Goal: Information Seeking & Learning: Compare options

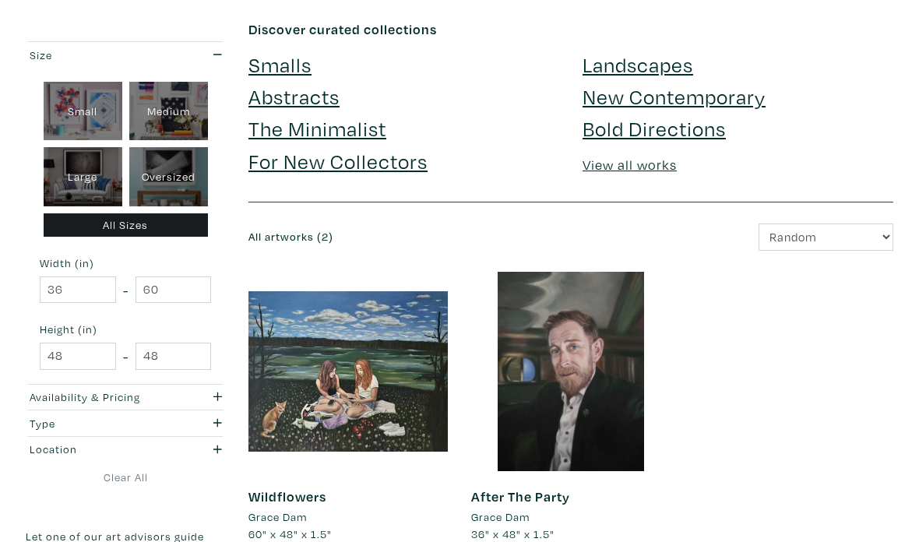
scroll to position [71, 0]
click at [76, 182] on div "Large" at bounding box center [83, 177] width 79 height 59
type input "28"
type input "48"
type input "28"
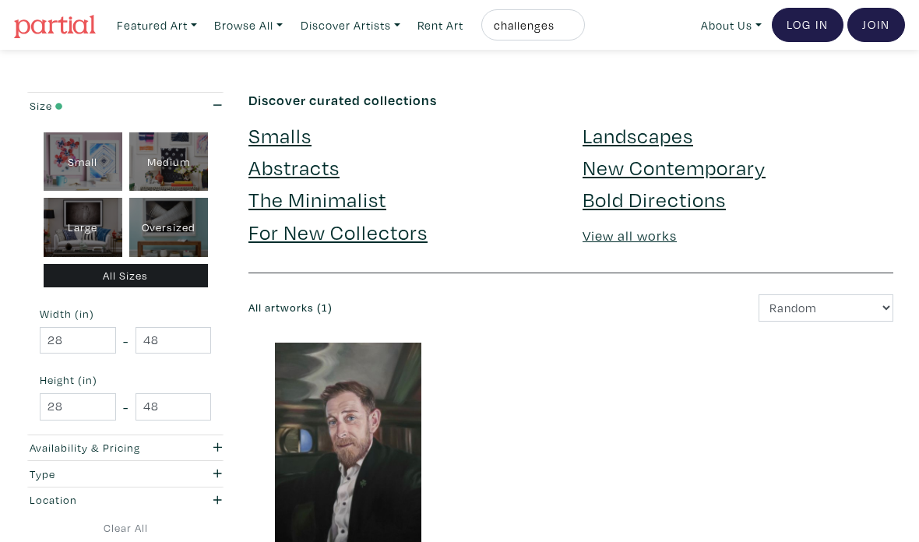
click at [184, 28] on link "Featured Art" at bounding box center [157, 25] width 94 height 32
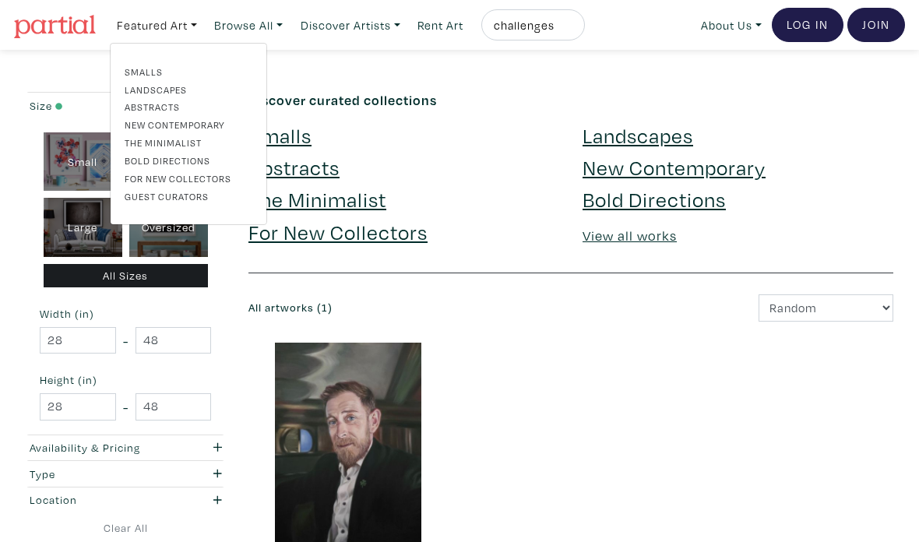
click at [170, 110] on link "Abstracts" at bounding box center [189, 107] width 128 height 14
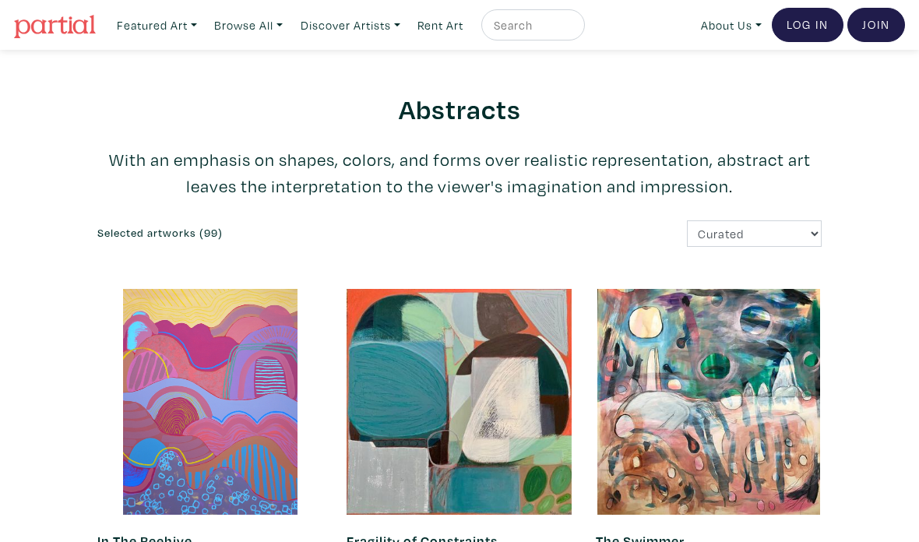
click at [186, 40] on link "Featured Art" at bounding box center [157, 25] width 94 height 32
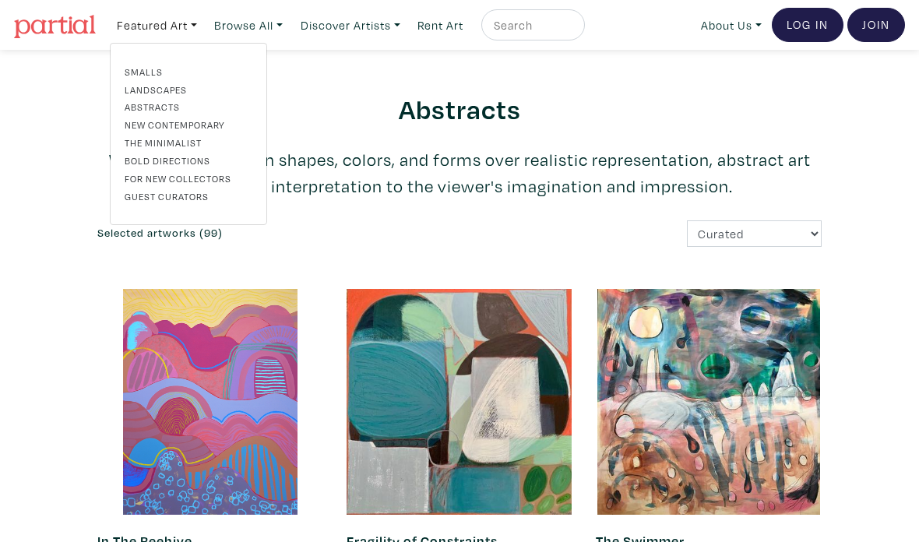
click at [171, 93] on link "Landscapes" at bounding box center [189, 90] width 128 height 14
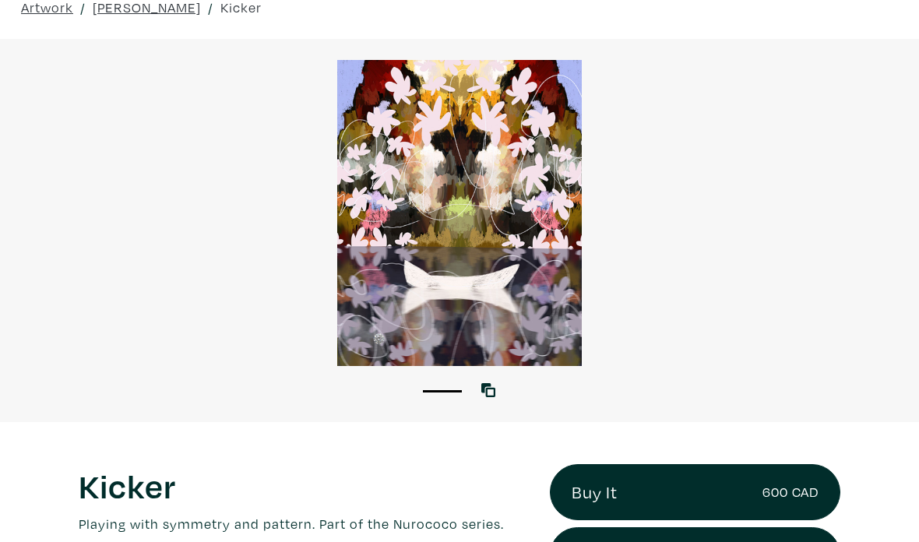
scroll to position [74, 0]
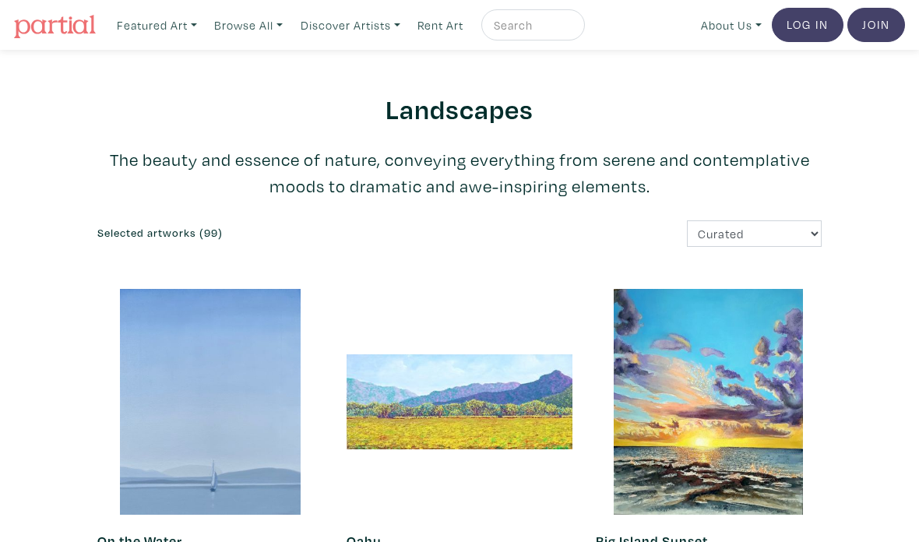
click at [188, 32] on link "Featured Art" at bounding box center [157, 25] width 94 height 32
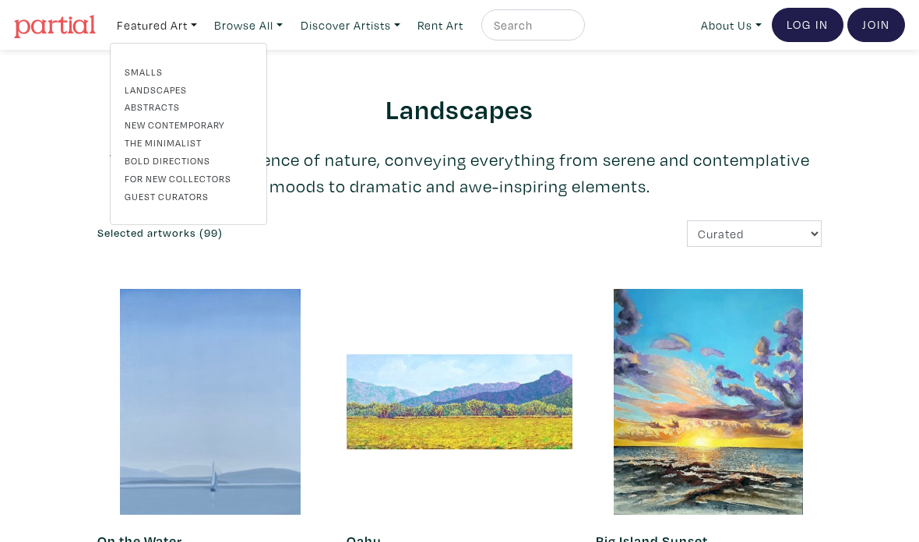
click at [204, 33] on link "Browse All" at bounding box center [157, 25] width 94 height 32
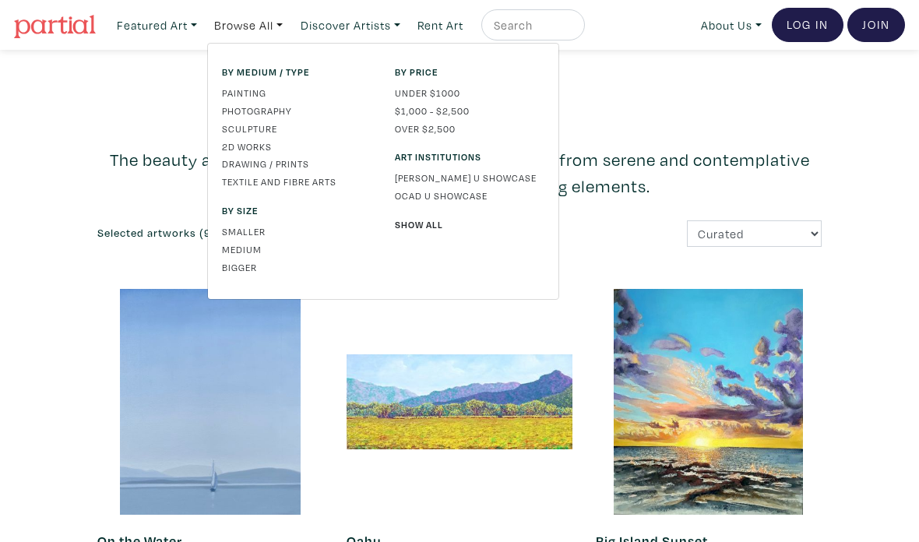
click at [457, 95] on link "Under $1000" at bounding box center [470, 93] width 150 height 14
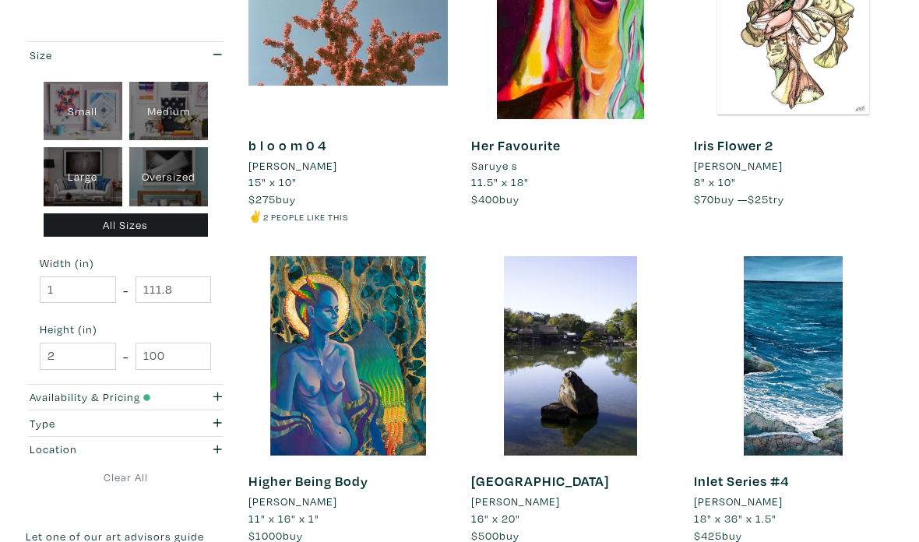
scroll to position [2608, 0]
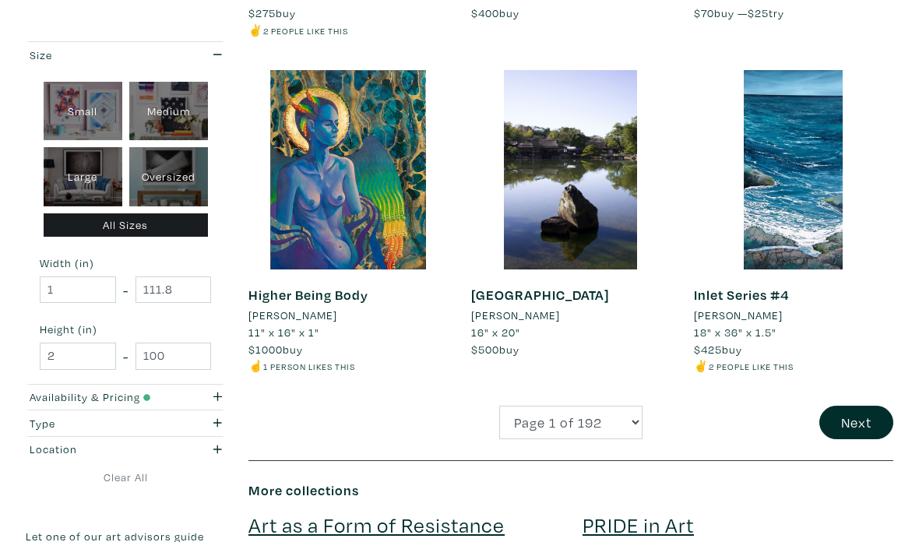
click at [839, 410] on button "Next" at bounding box center [856, 423] width 74 height 33
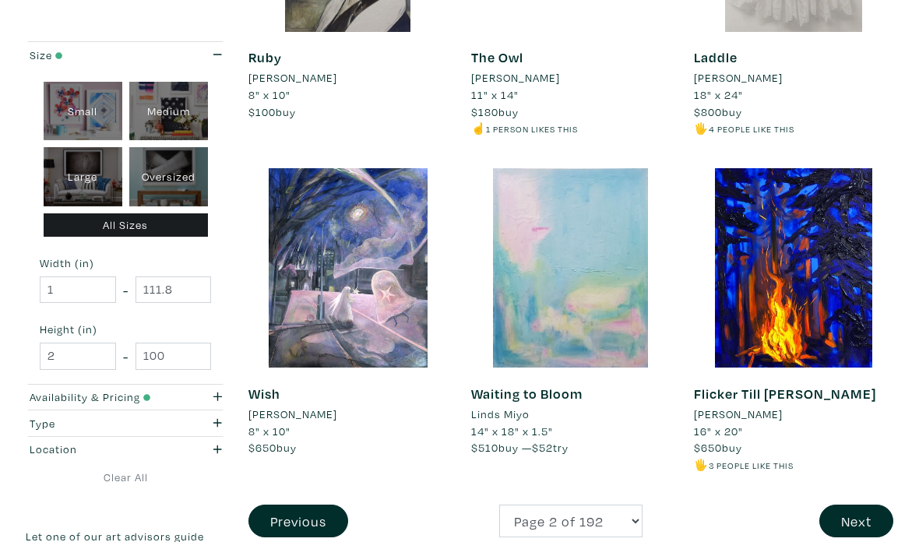
scroll to position [2527, 0]
click at [856, 505] on button "Next" at bounding box center [856, 521] width 74 height 33
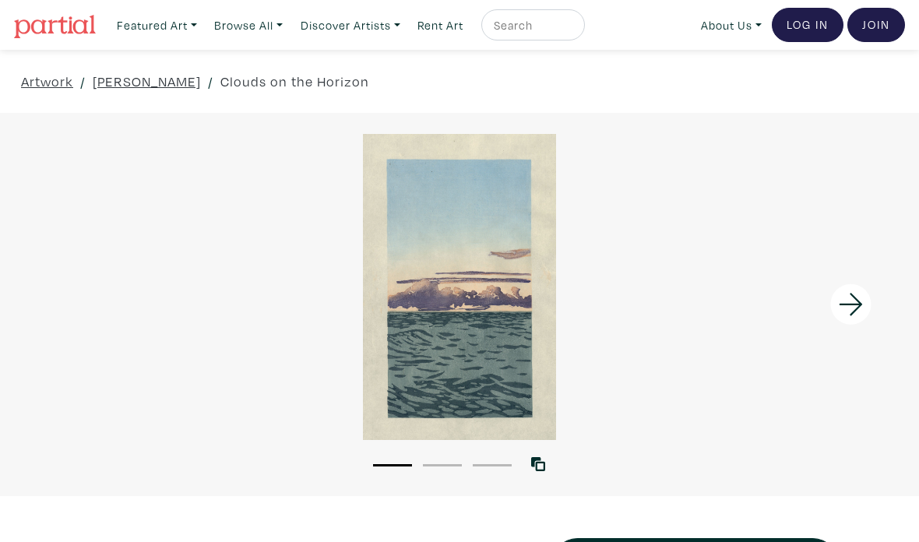
click at [850, 306] on icon at bounding box center [851, 305] width 53 height 42
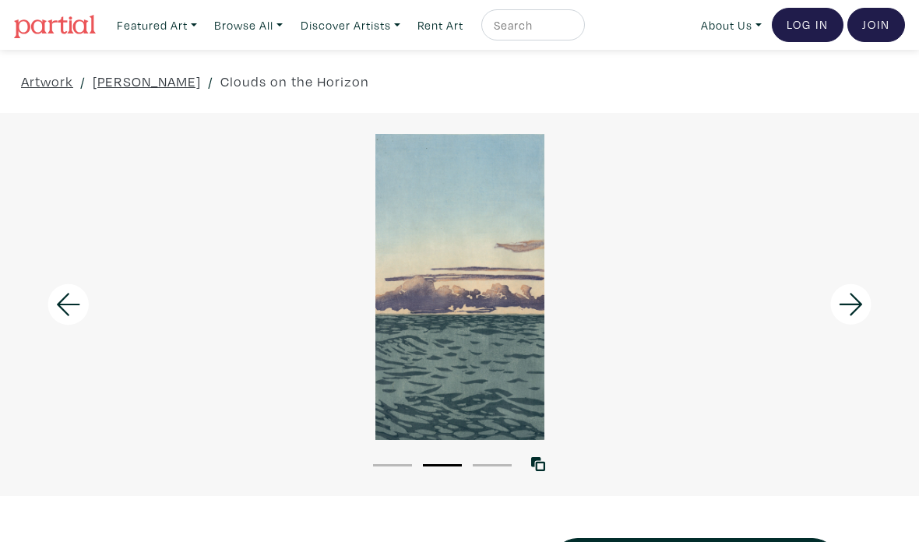
click at [868, 319] on icon at bounding box center [851, 305] width 53 height 42
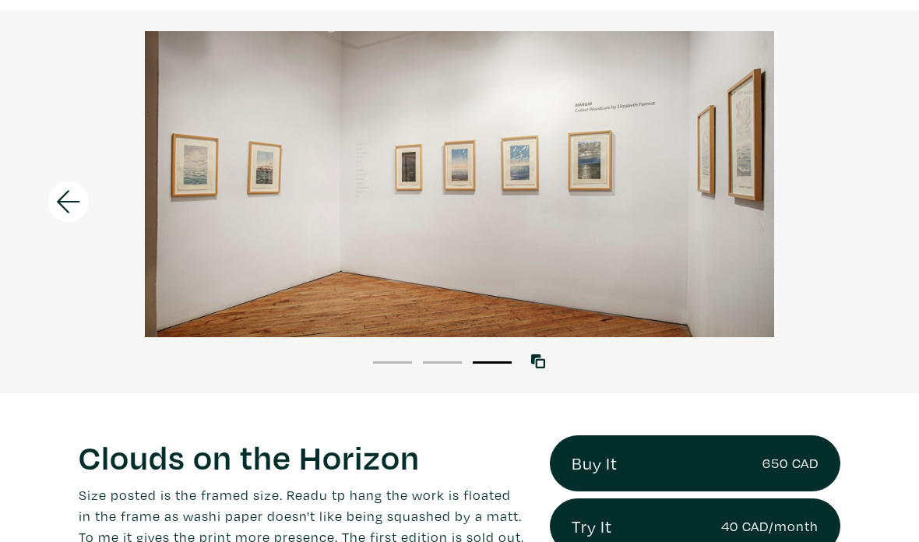
scroll to position [41, 0]
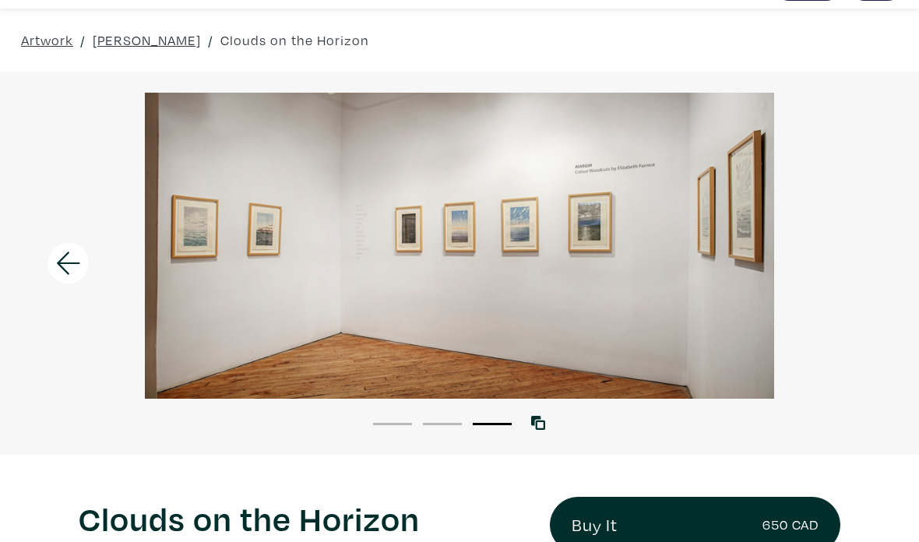
click at [82, 270] on icon at bounding box center [68, 263] width 53 height 42
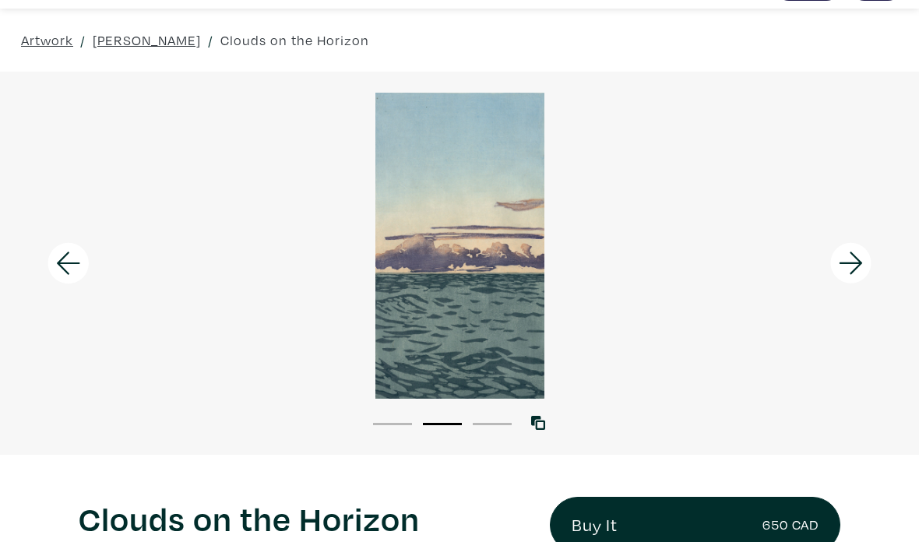
click at [83, 252] on icon at bounding box center [68, 263] width 53 height 42
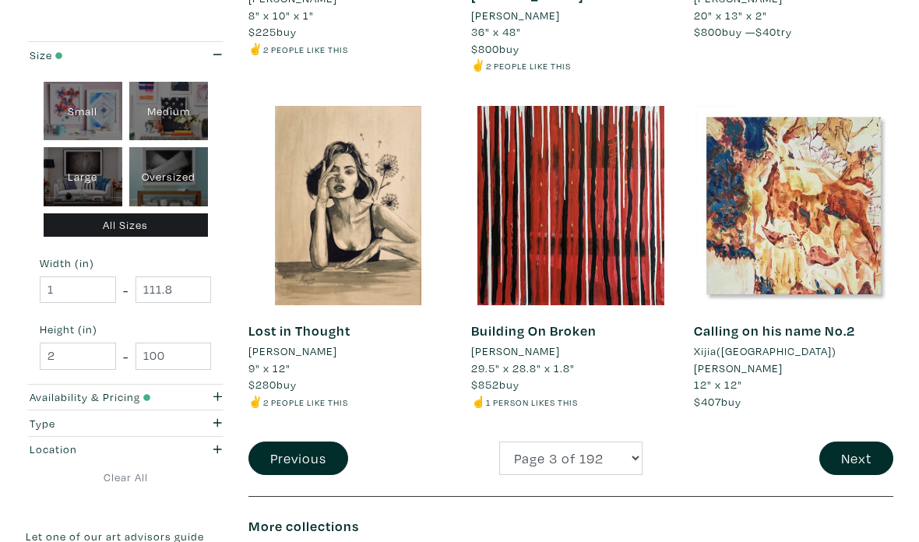
scroll to position [2958, 0]
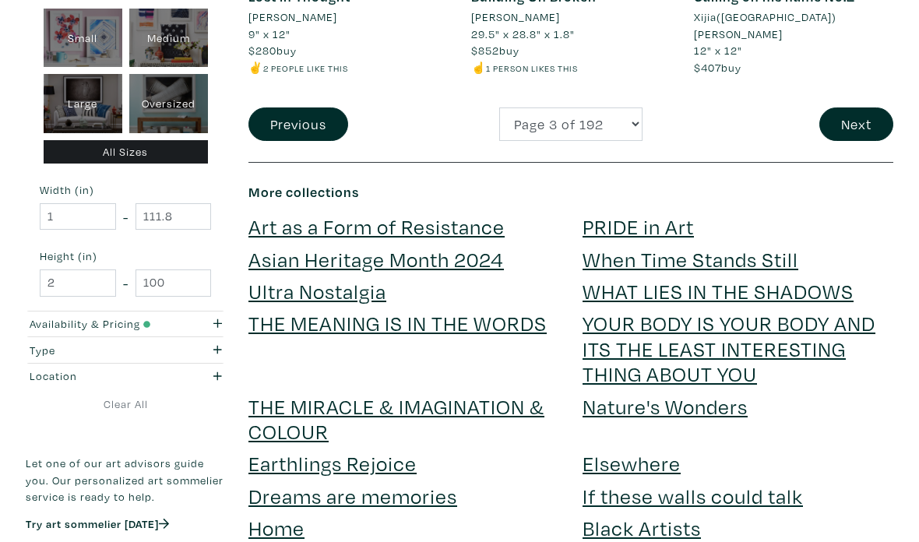
click at [865, 107] on button "Next" at bounding box center [856, 123] width 74 height 33
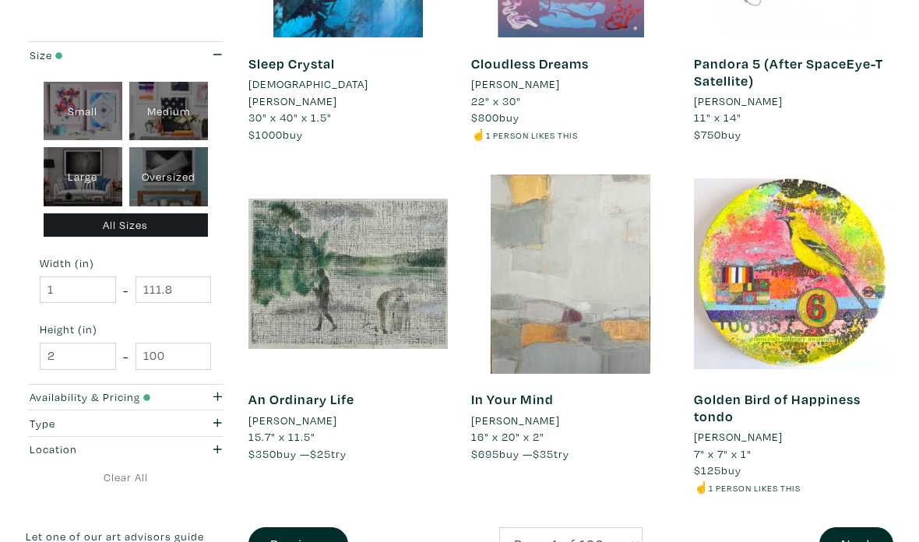
scroll to position [2581, 0]
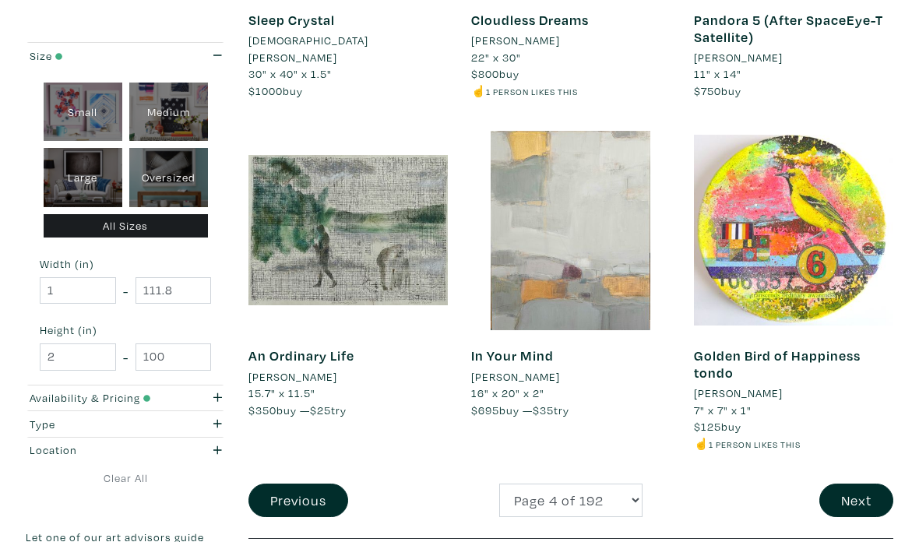
click at [862, 484] on button "Next" at bounding box center [856, 500] width 74 height 33
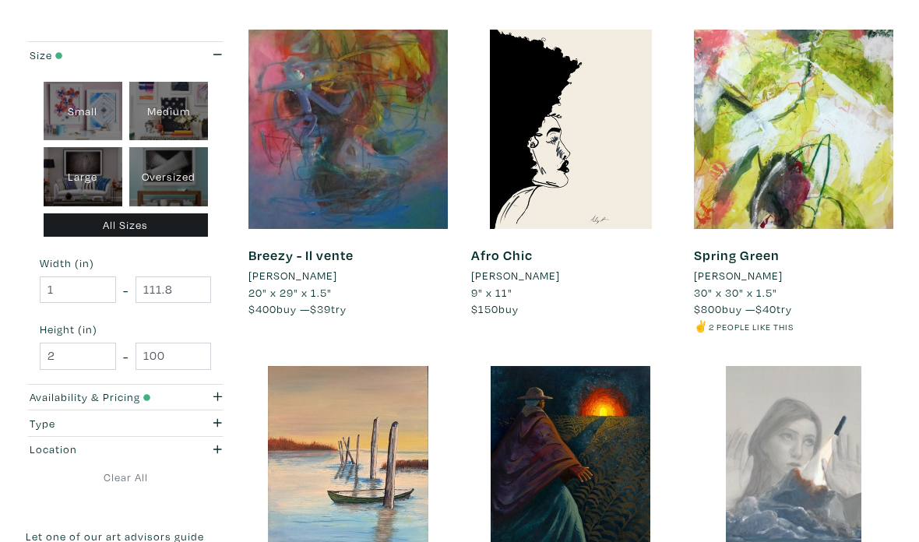
scroll to position [1374, 0]
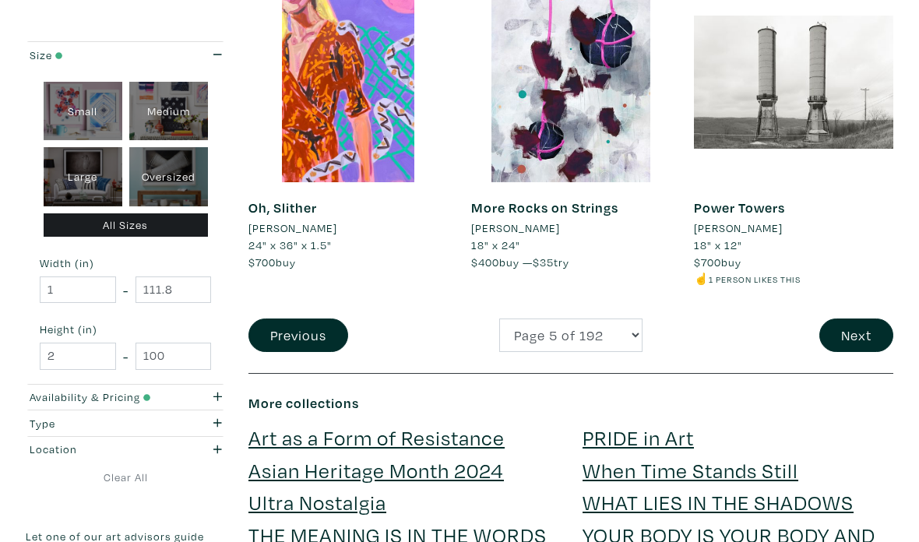
click at [865, 319] on button "Next" at bounding box center [856, 335] width 74 height 33
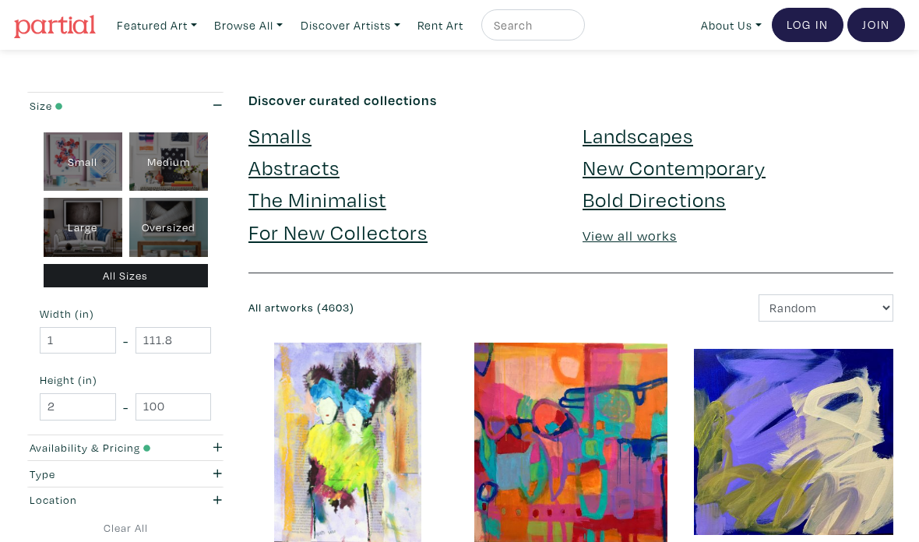
click at [177, 232] on div "Oversized" at bounding box center [168, 227] width 79 height 59
type input "48"
type input "508"
type input "48"
type input "508"
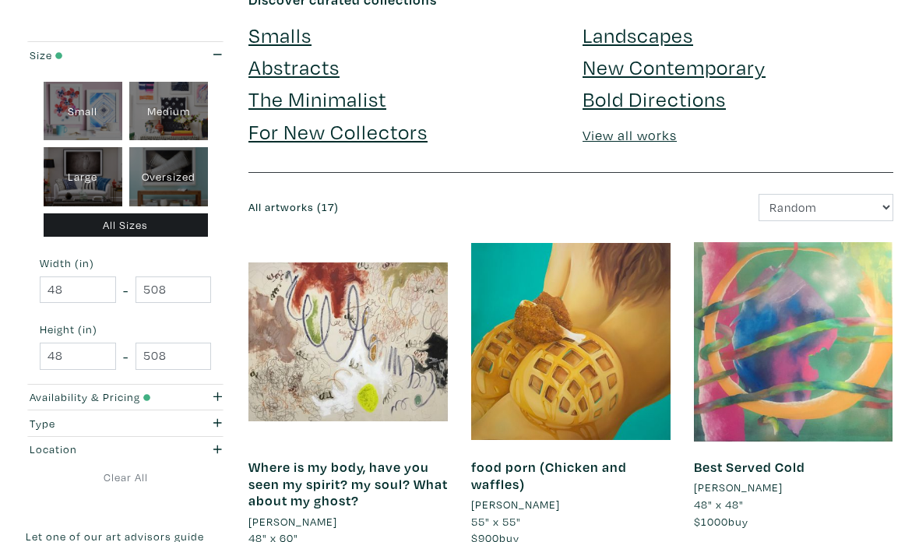
scroll to position [100, 0]
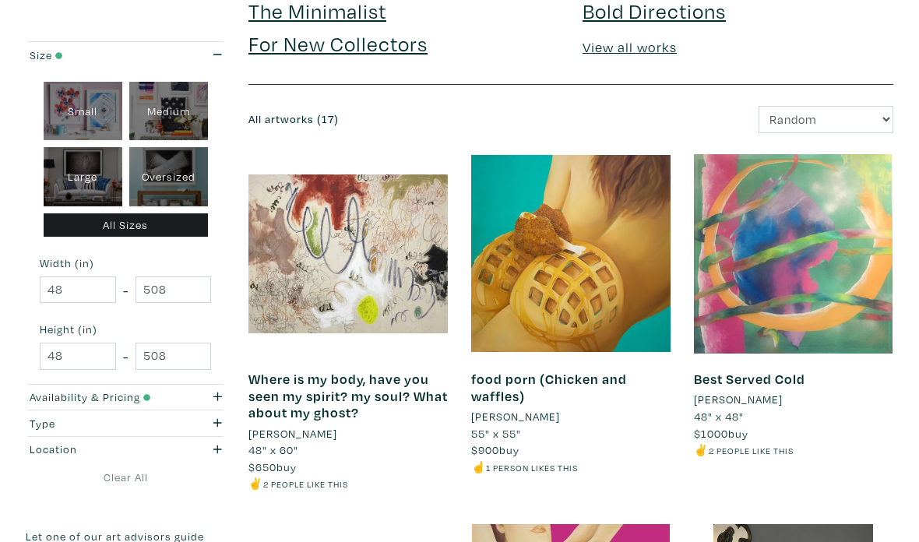
click at [220, 397] on icon "button" at bounding box center [217, 397] width 9 height 11
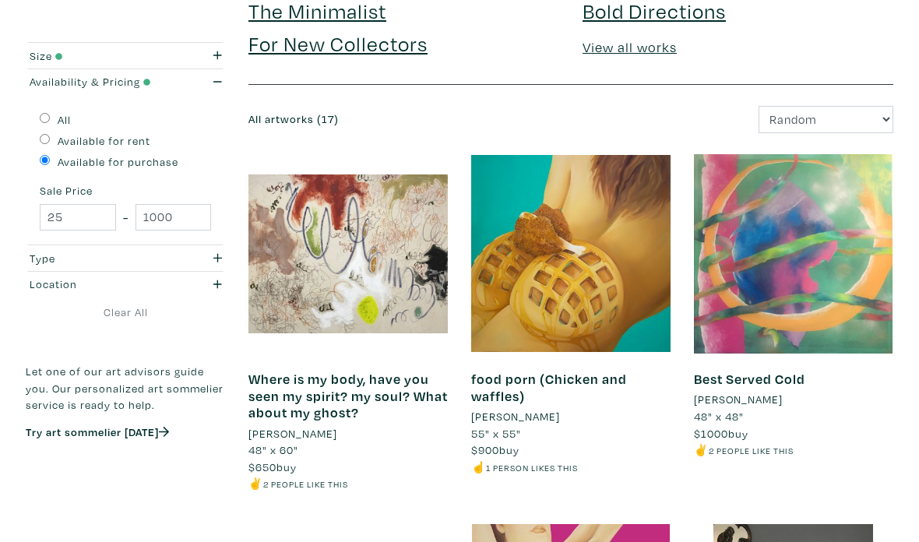
click at [140, 143] on label "Available for rent" at bounding box center [104, 140] width 93 height 17
click at [50, 143] on input "Available for rent" at bounding box center [45, 139] width 10 height 10
radio input "true"
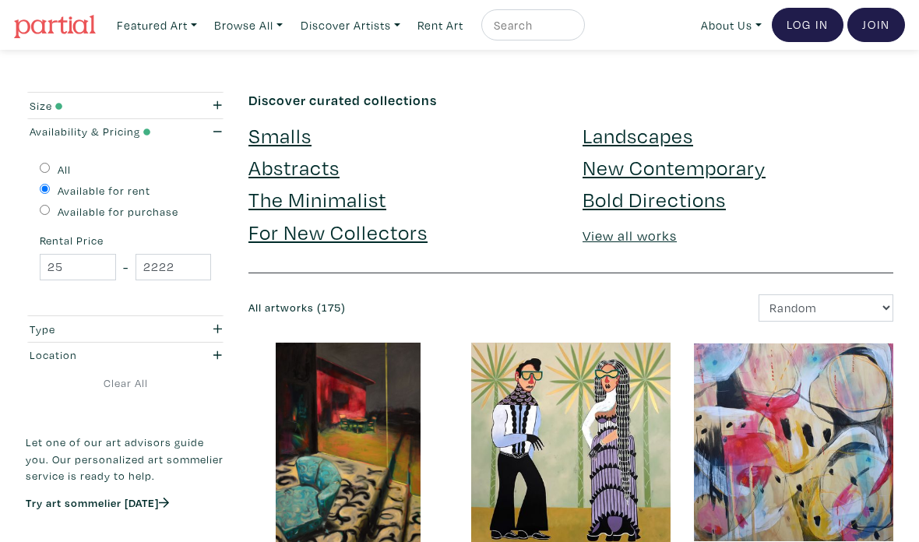
click at [227, 139] on div "button" at bounding box center [206, 131] width 54 height 17
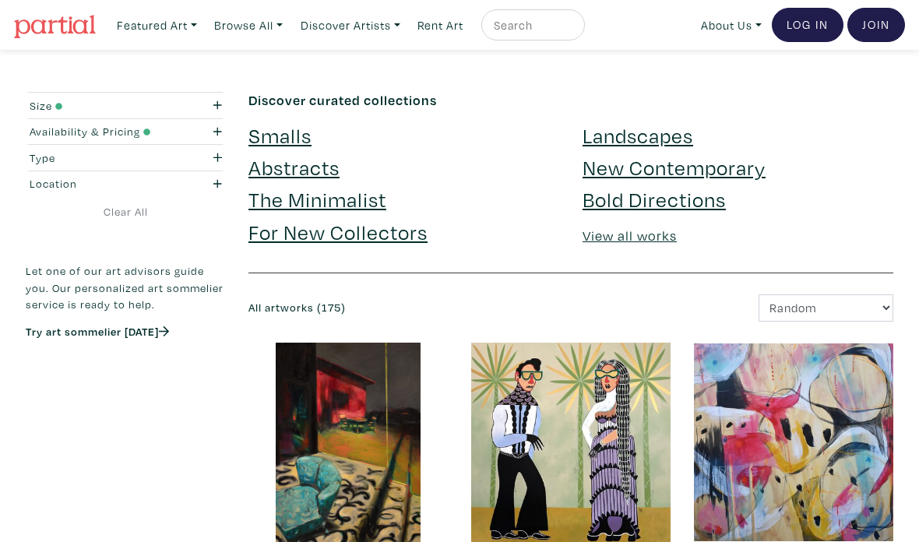
click at [224, 104] on div "button" at bounding box center [206, 105] width 54 height 17
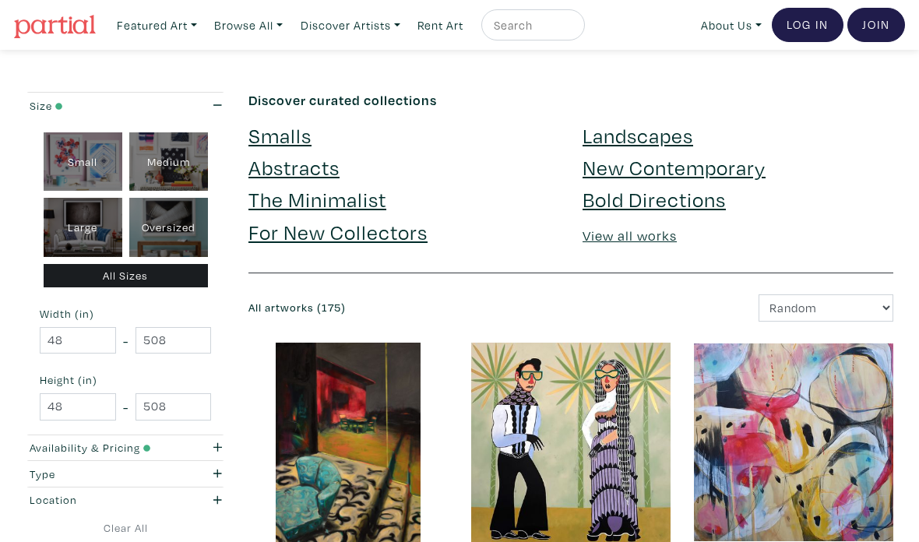
click at [169, 236] on div "Oversized" at bounding box center [168, 227] width 79 height 59
type input "400"
type input "121"
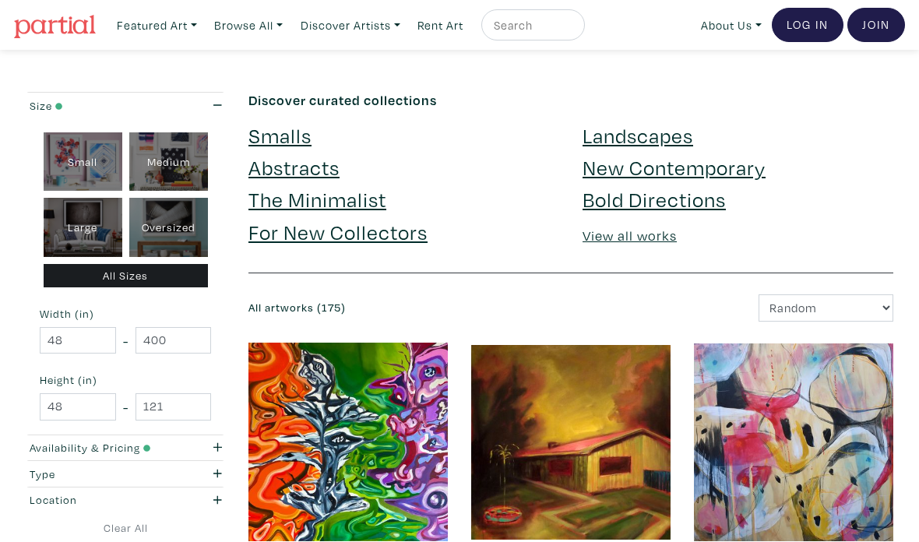
click at [215, 111] on div "button" at bounding box center [206, 105] width 54 height 17
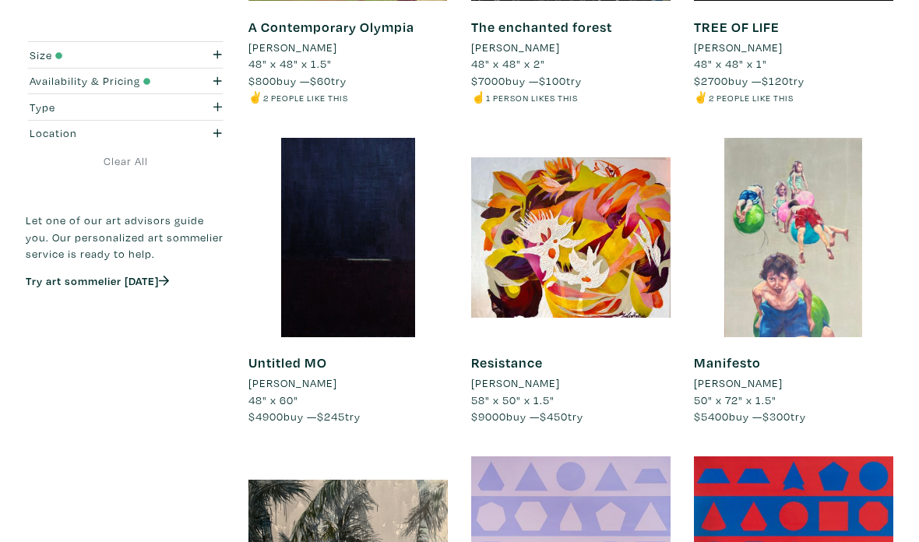
scroll to position [1922, 0]
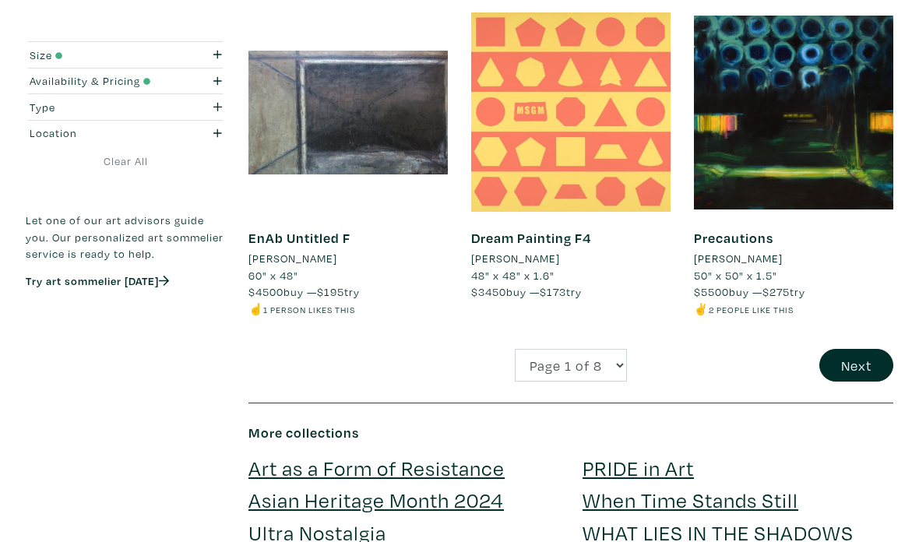
click at [855, 350] on button "Next" at bounding box center [856, 366] width 74 height 33
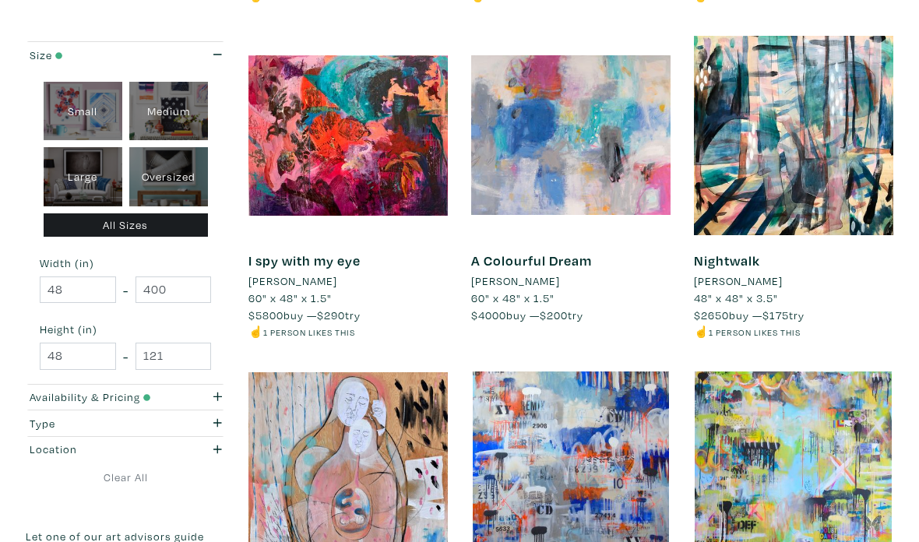
scroll to position [979, 0]
click at [393, 141] on div at bounding box center [347, 135] width 199 height 199
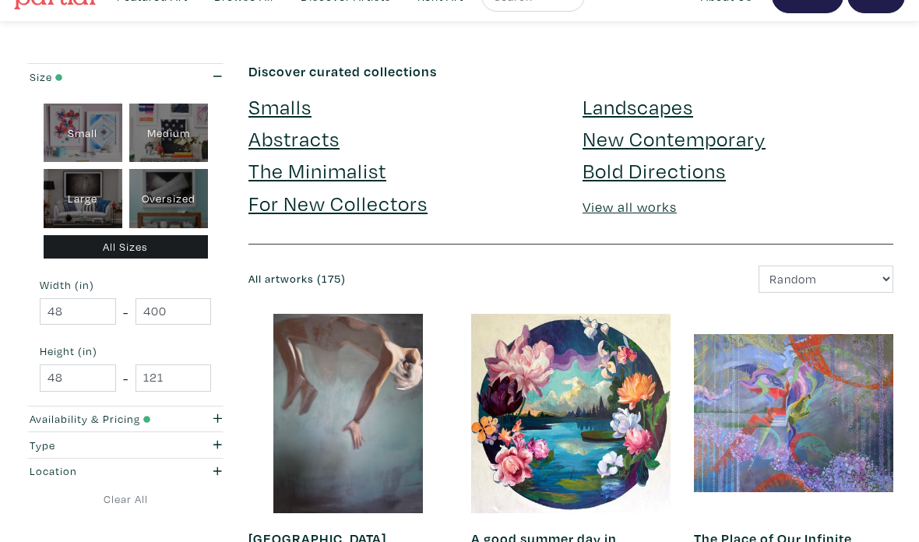
scroll to position [0, 0]
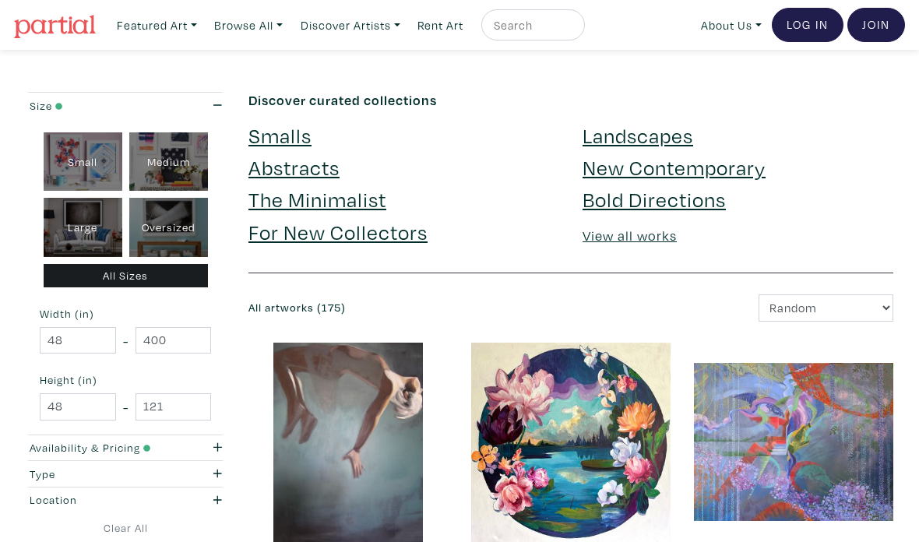
click at [82, 30] on img at bounding box center [55, 26] width 82 height 23
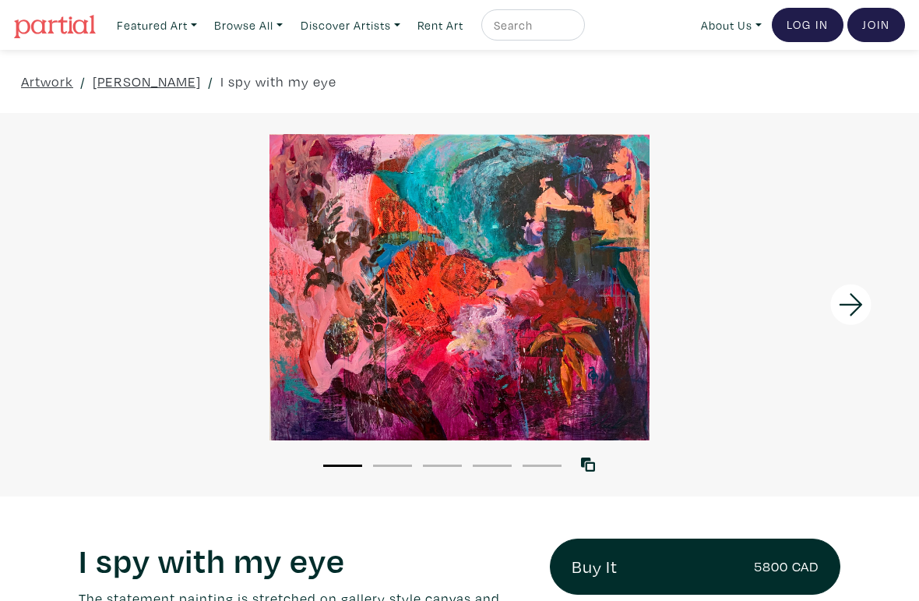
scroll to position [5, 0]
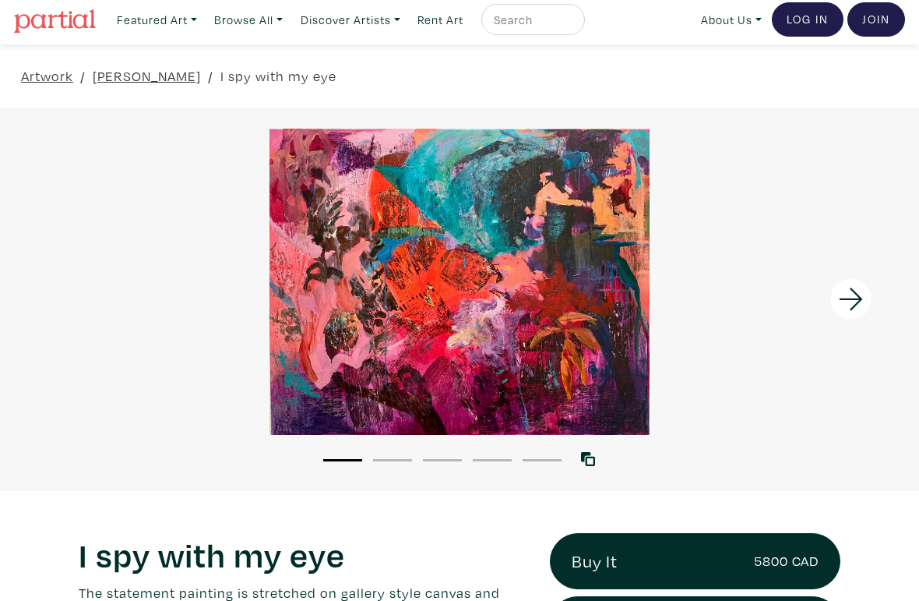
click at [830, 301] on icon at bounding box center [851, 299] width 53 height 42
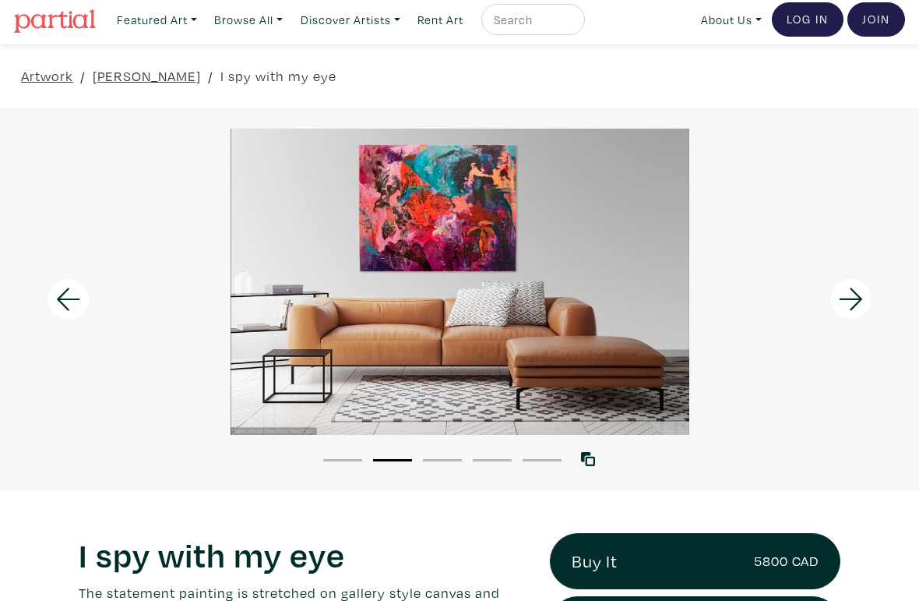
click at [858, 288] on icon at bounding box center [851, 299] width 53 height 42
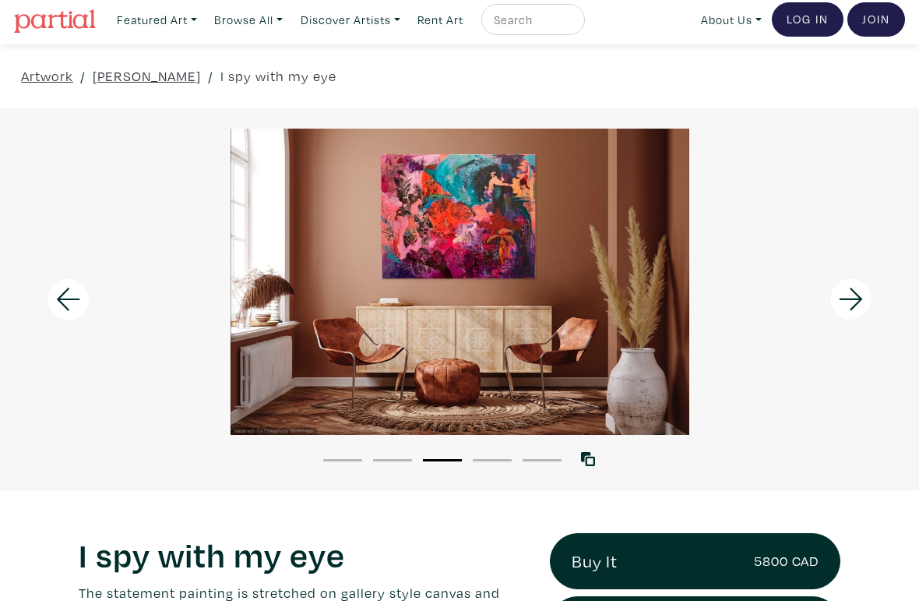
click at [845, 287] on icon at bounding box center [851, 299] width 53 height 42
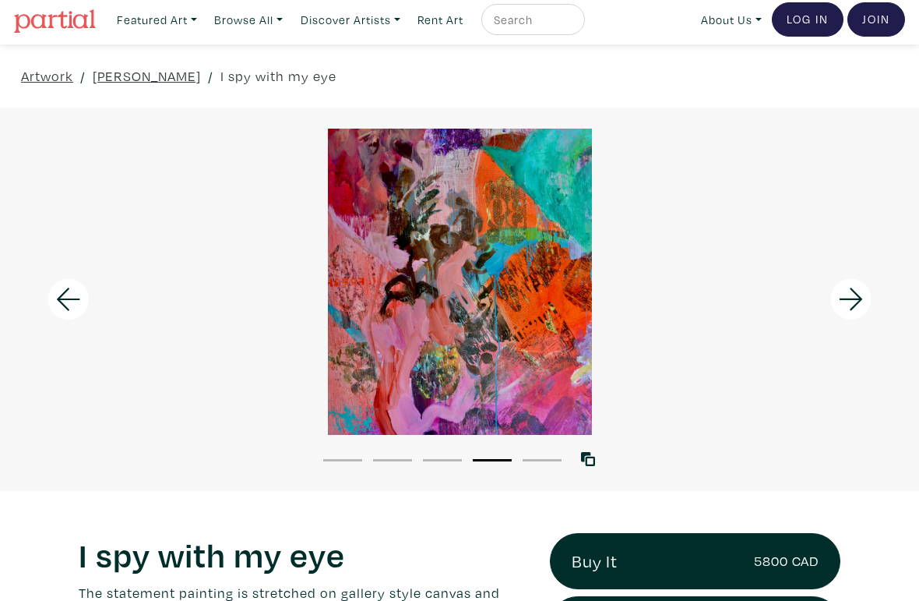
click at [854, 308] on icon at bounding box center [851, 299] width 53 height 42
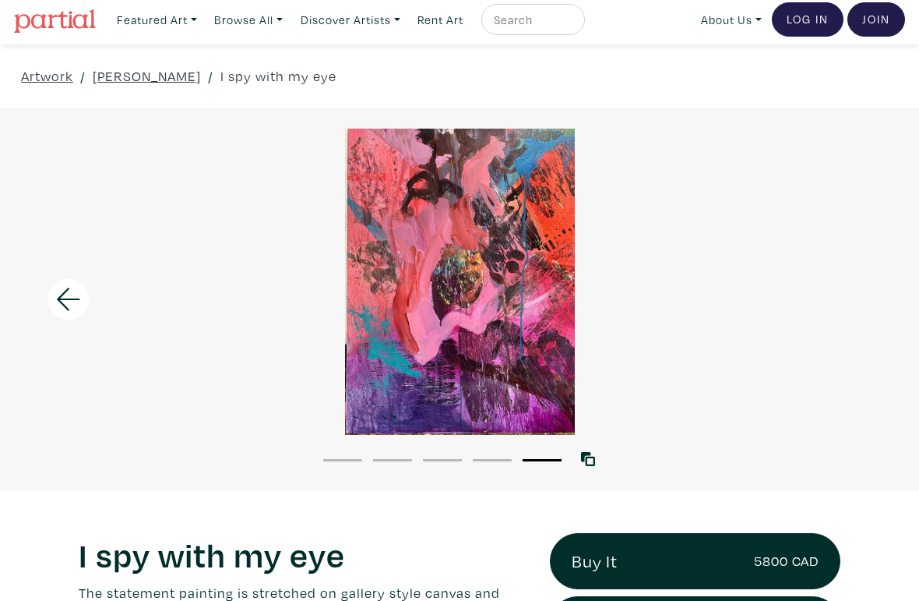
click at [848, 287] on div at bounding box center [459, 282] width 919 height 306
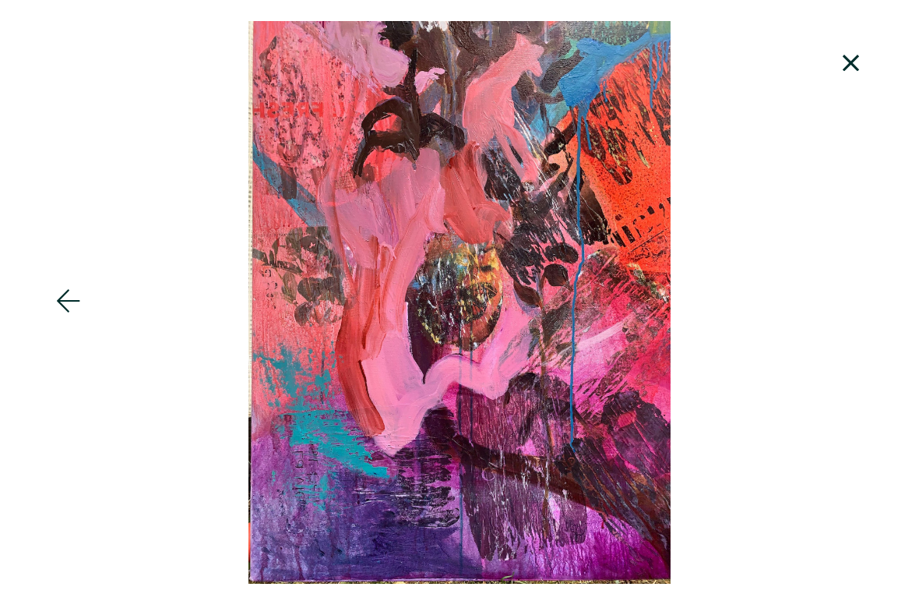
click at [851, 61] on icon at bounding box center [851, 63] width 53 height 42
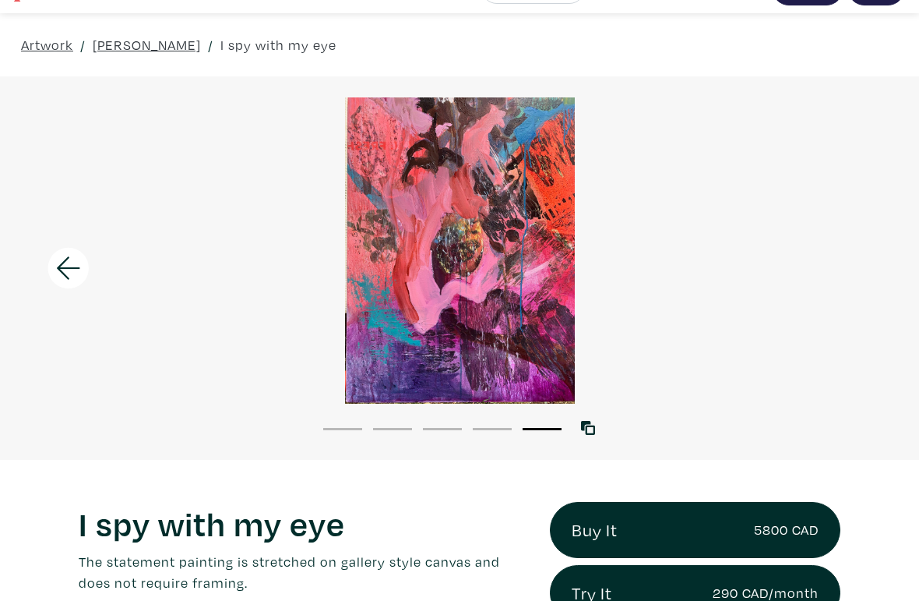
scroll to position [0, 0]
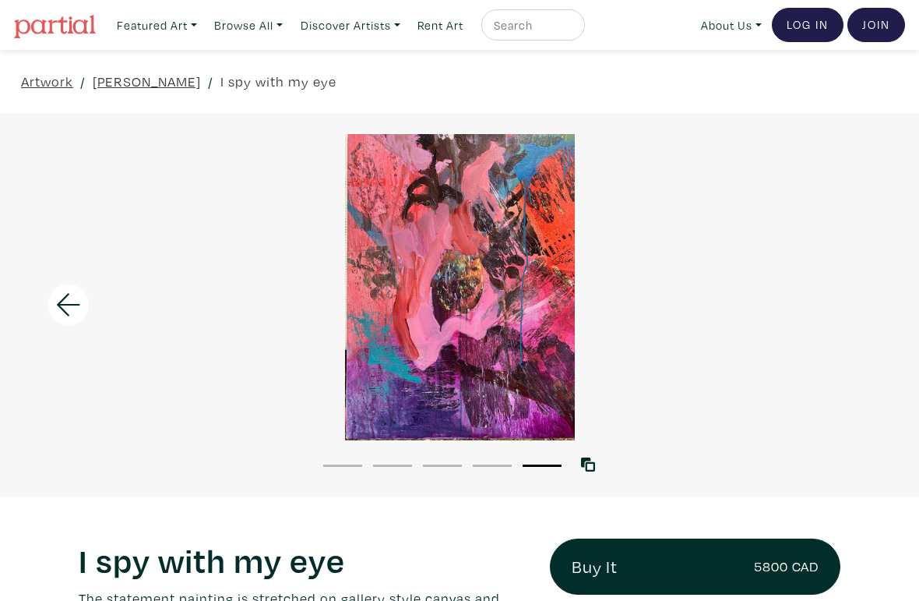
click at [204, 33] on link "Discover Artists" at bounding box center [157, 25] width 94 height 32
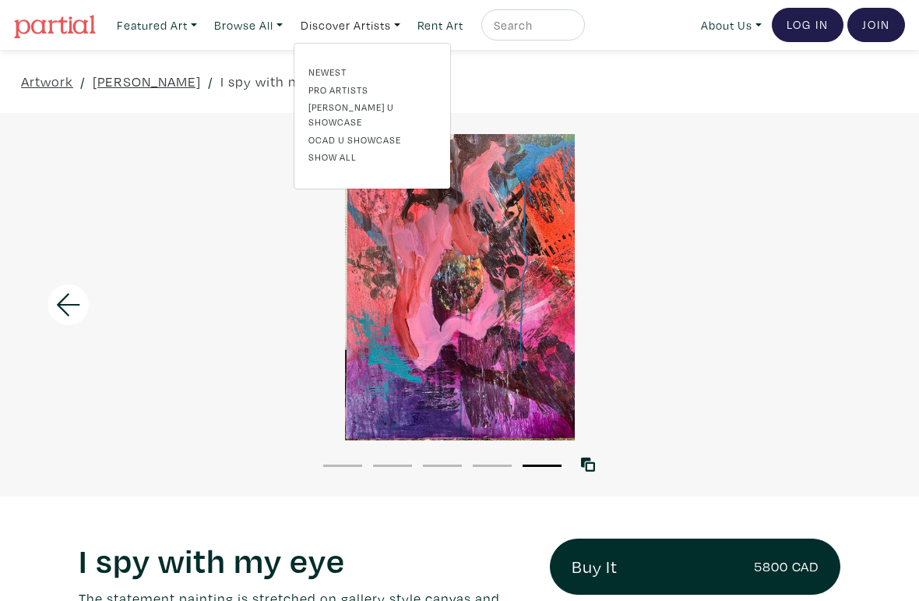
click at [204, 30] on link "Browse All" at bounding box center [157, 25] width 94 height 32
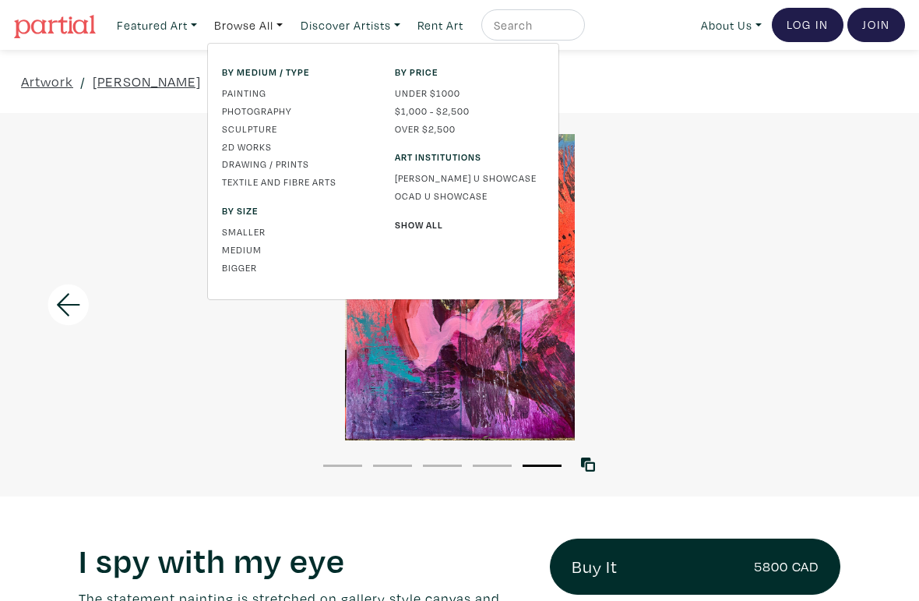
click at [337, 178] on link "Textile and Fibre Arts" at bounding box center [297, 181] width 150 height 14
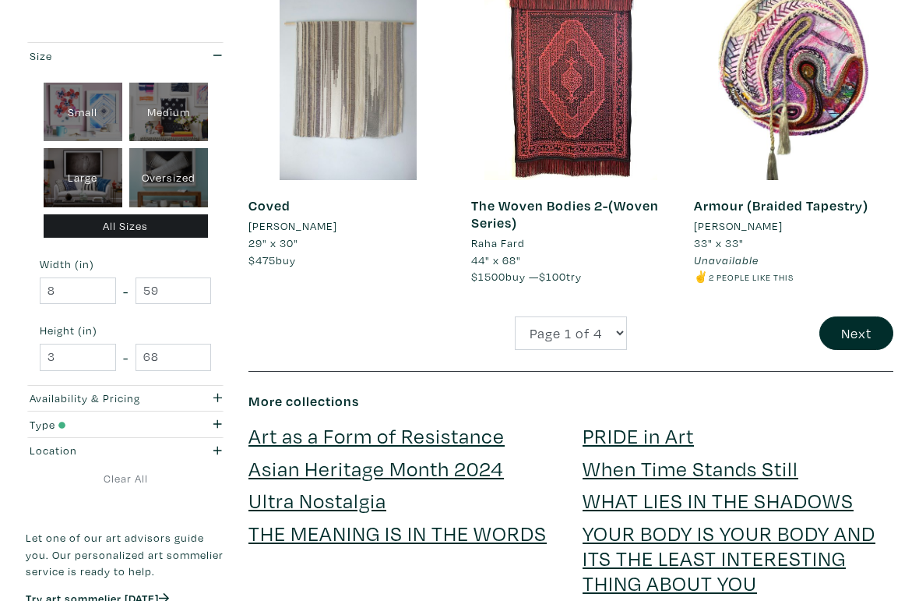
scroll to position [2783, 0]
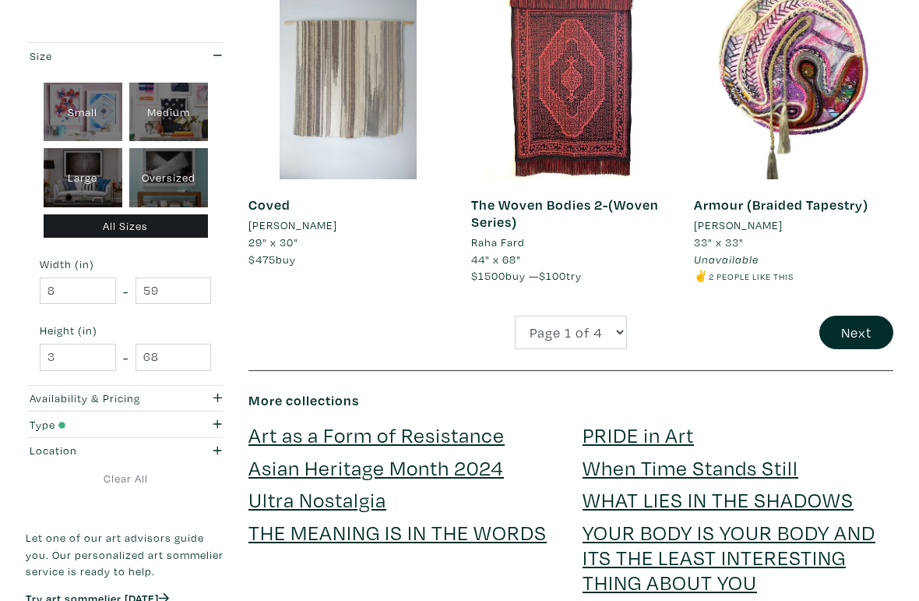
click at [865, 315] on button "Next" at bounding box center [856, 331] width 74 height 33
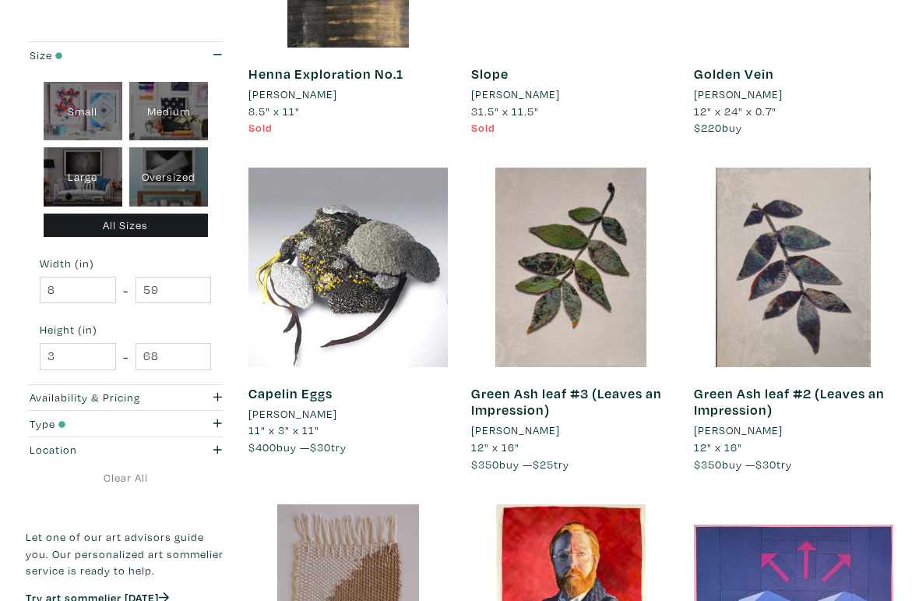
scroll to position [1508, 0]
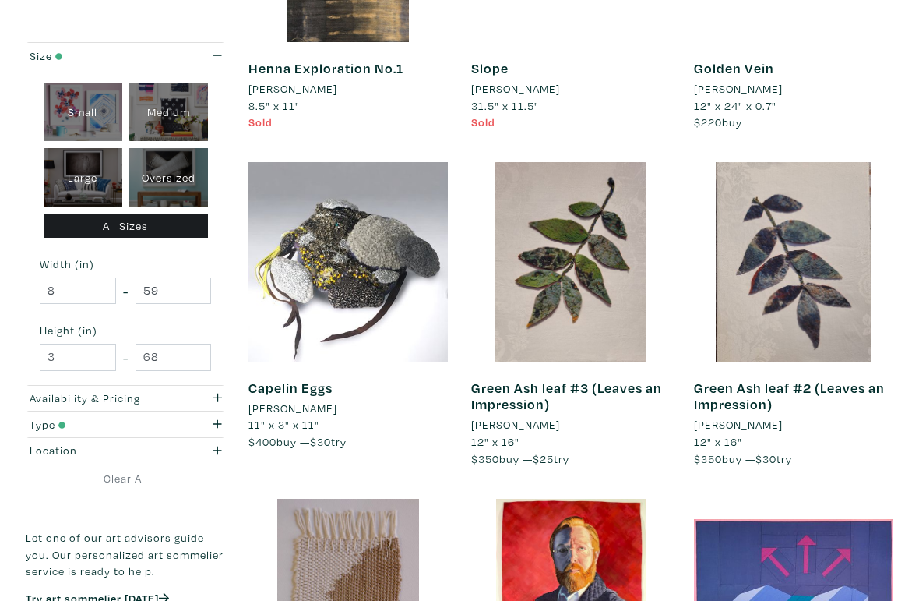
click at [809, 260] on div at bounding box center [793, 261] width 199 height 199
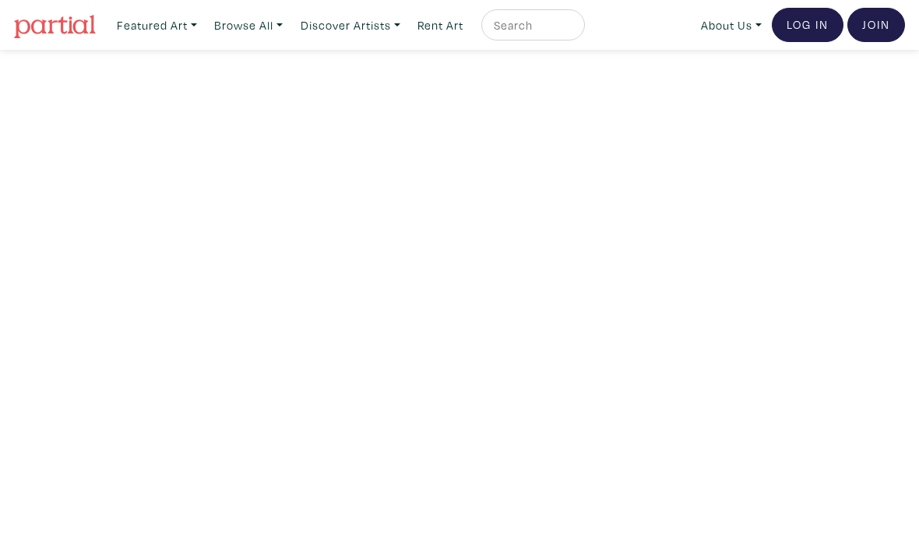
click at [204, 30] on link "Browse All" at bounding box center [157, 25] width 94 height 32
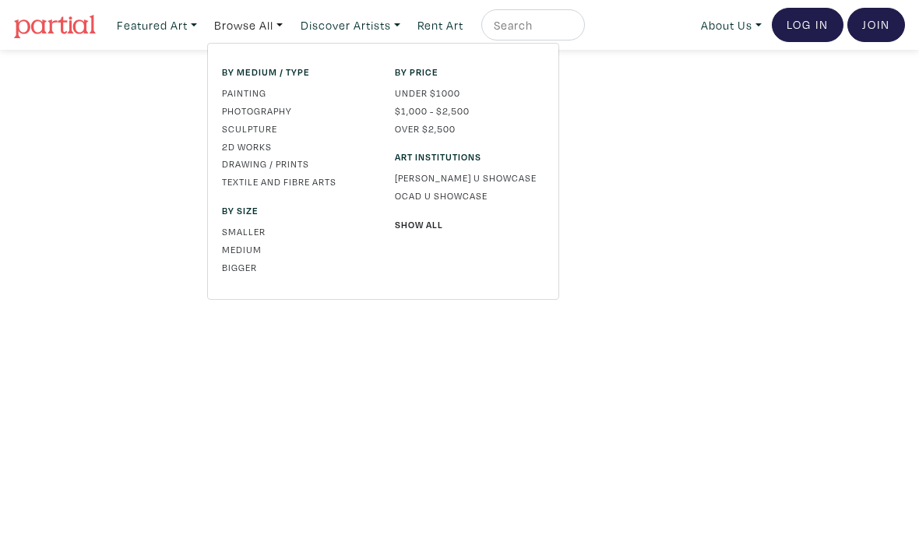
click at [291, 107] on link "Photography" at bounding box center [297, 111] width 150 height 14
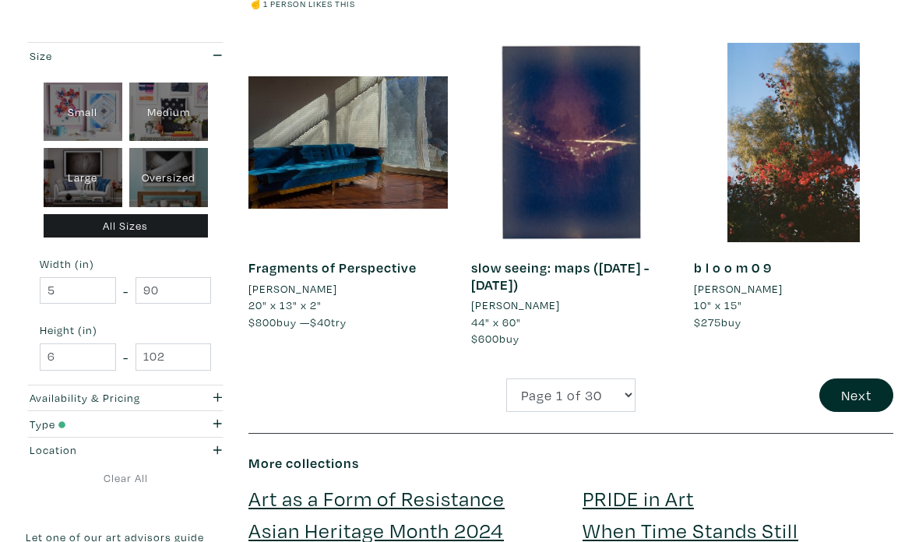
scroll to position [2660, 0]
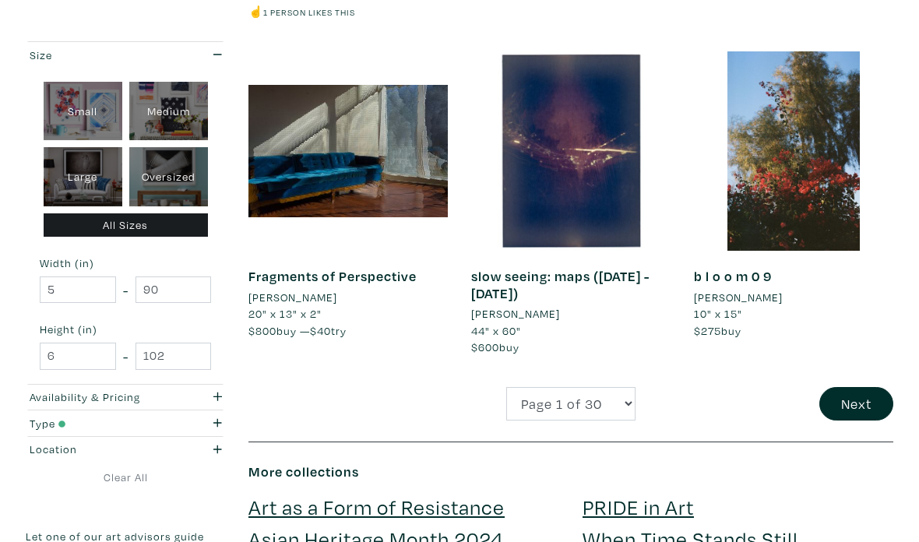
click at [866, 388] on button "Next" at bounding box center [856, 404] width 74 height 33
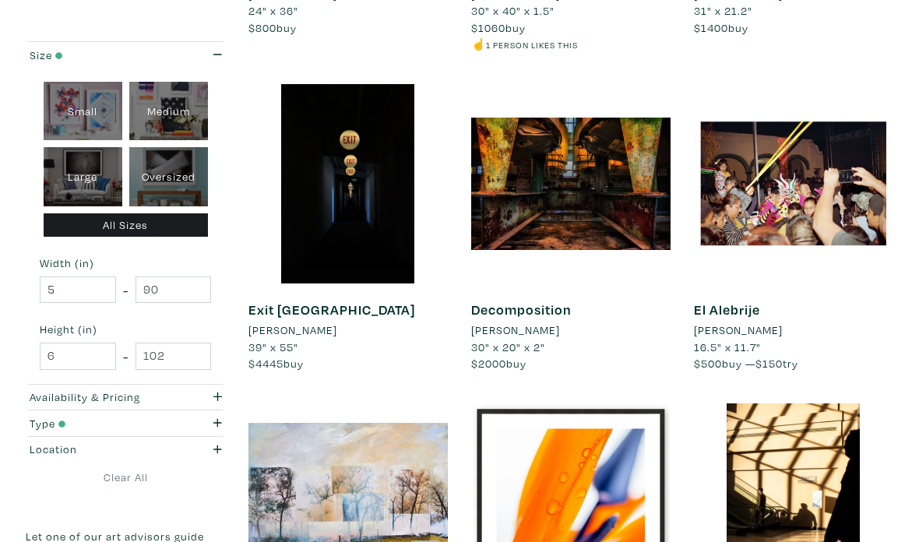
scroll to position [2289, 0]
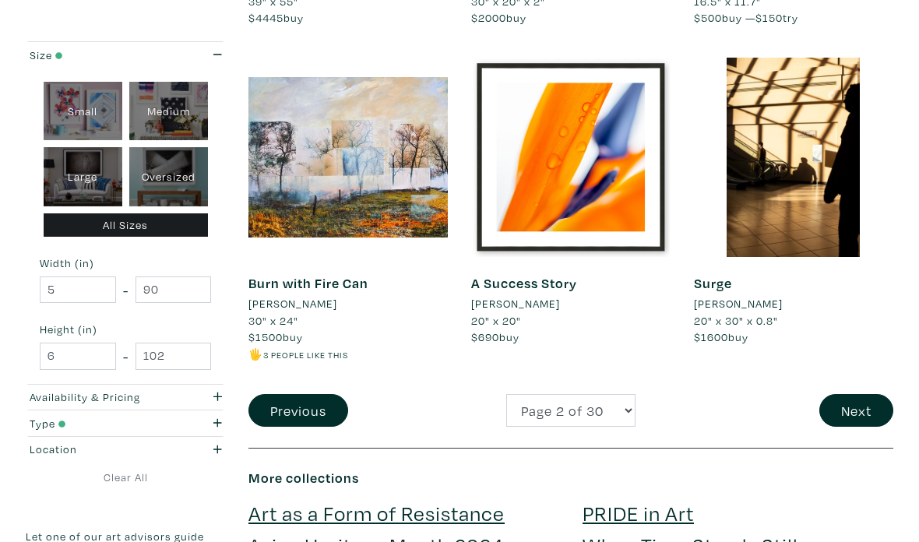
click at [856, 395] on button "Next" at bounding box center [856, 411] width 74 height 33
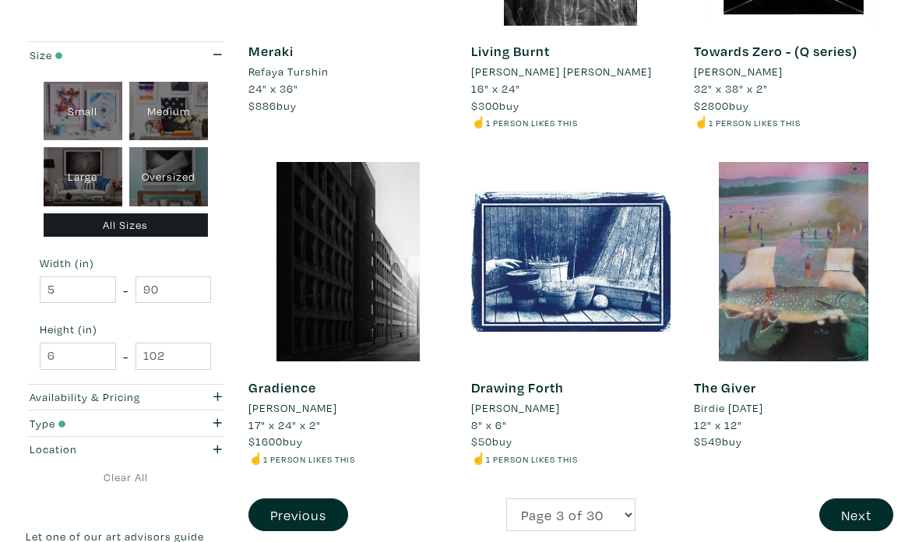
scroll to position [2533, 0]
click at [846, 504] on button "Next" at bounding box center [856, 515] width 74 height 33
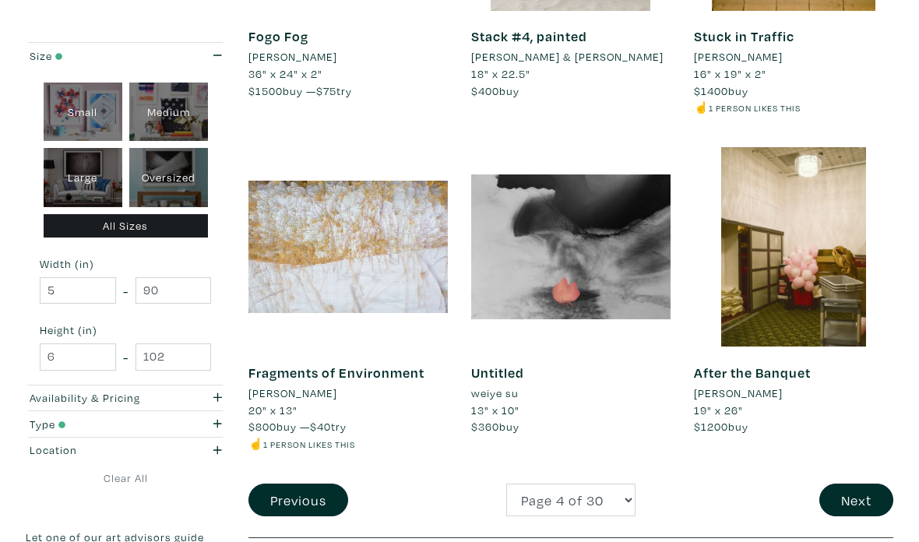
scroll to position [2551, 0]
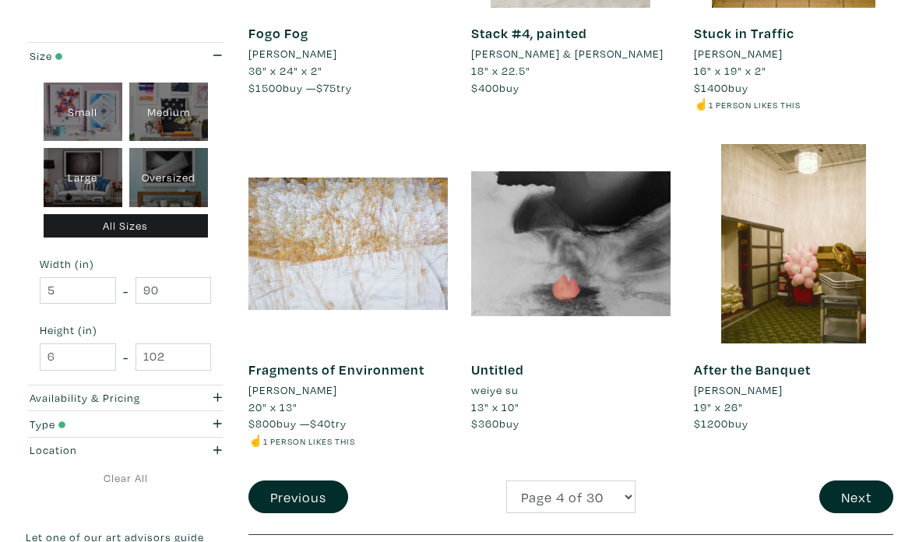
click at [863, 481] on button "Next" at bounding box center [856, 497] width 74 height 33
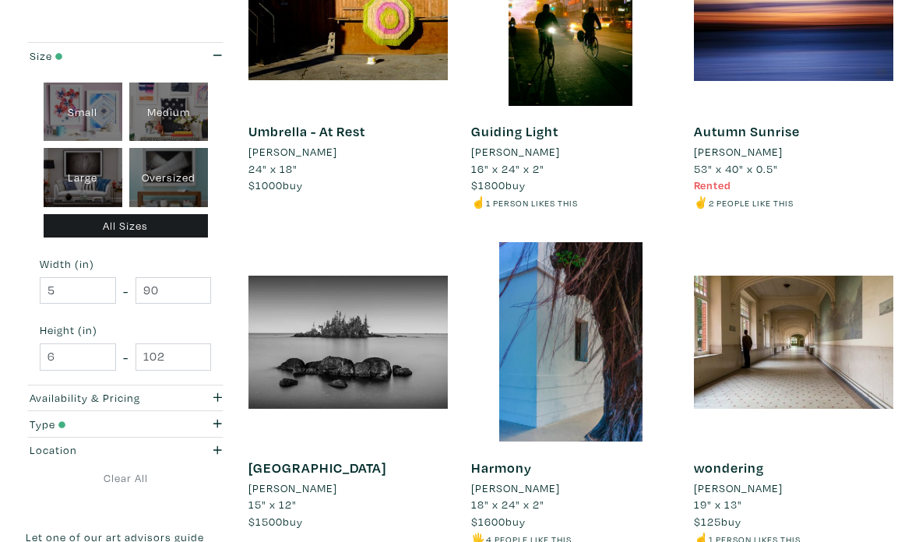
scroll to position [2481, 0]
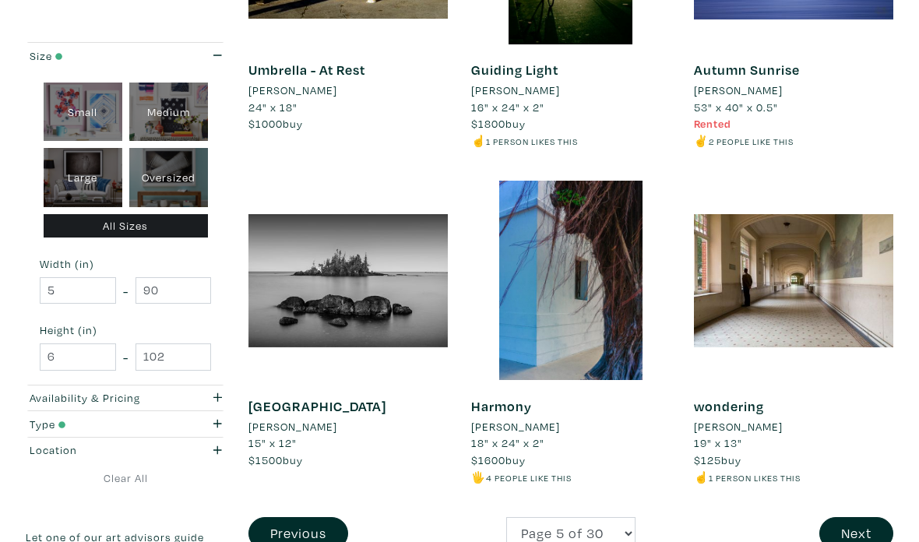
click at [869, 517] on button "Next" at bounding box center [856, 533] width 74 height 33
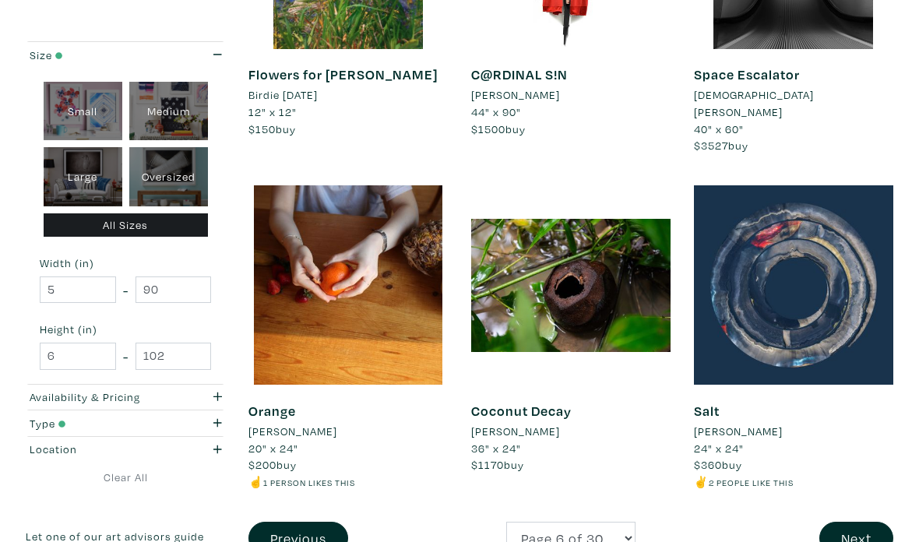
scroll to position [2606, 0]
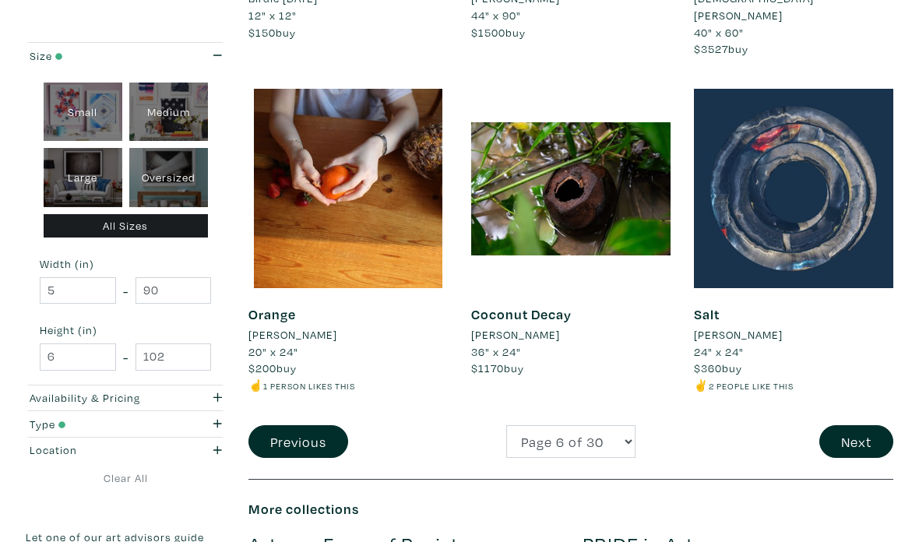
click at [864, 425] on button "Next" at bounding box center [856, 441] width 74 height 33
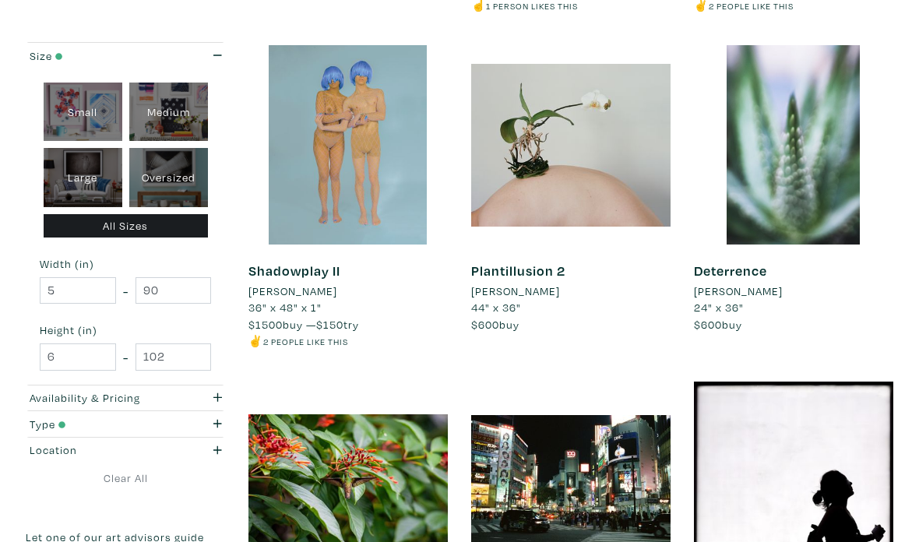
scroll to position [2574, 0]
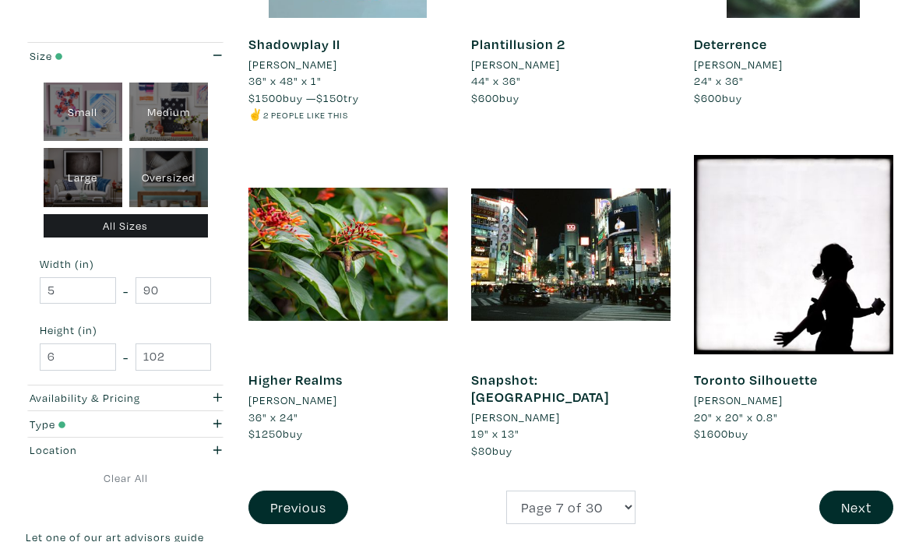
click at [870, 491] on button "Next" at bounding box center [856, 507] width 74 height 33
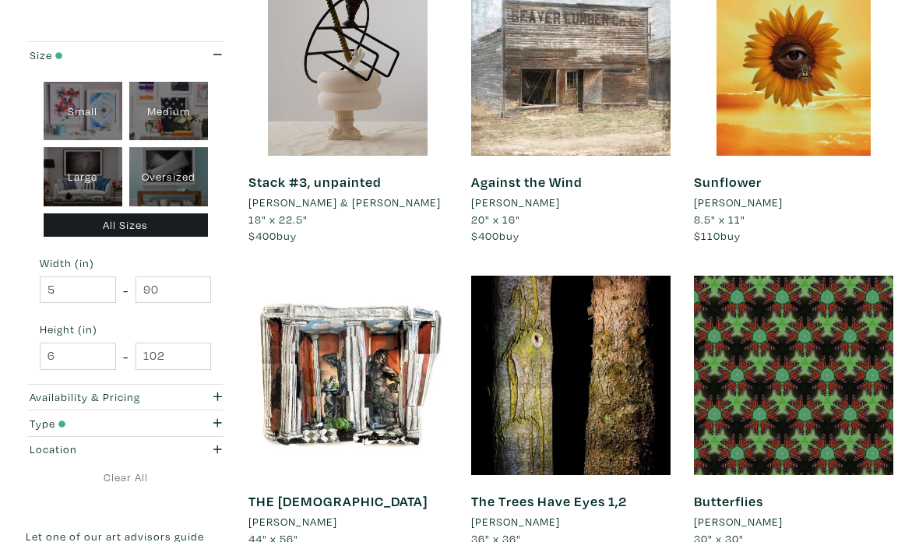
scroll to position [2572, 0]
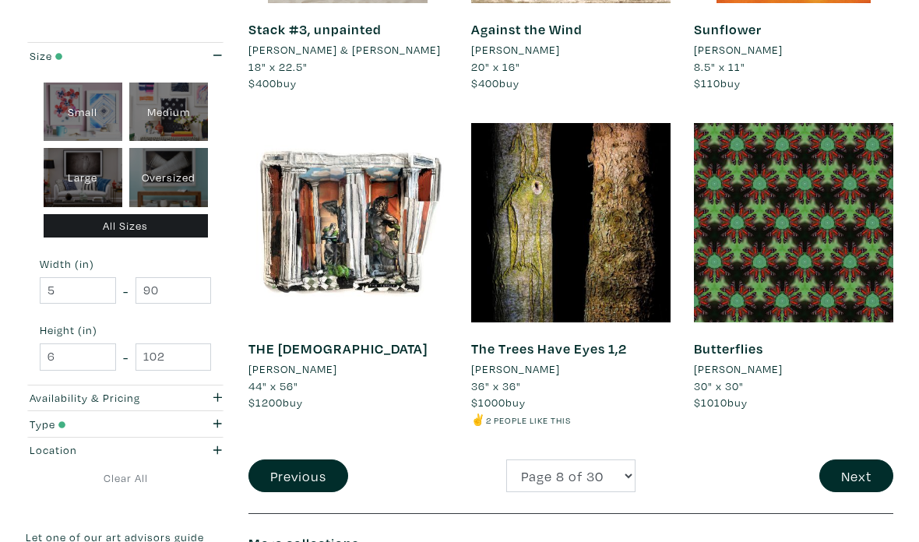
click at [864, 460] on button "Next" at bounding box center [856, 476] width 74 height 33
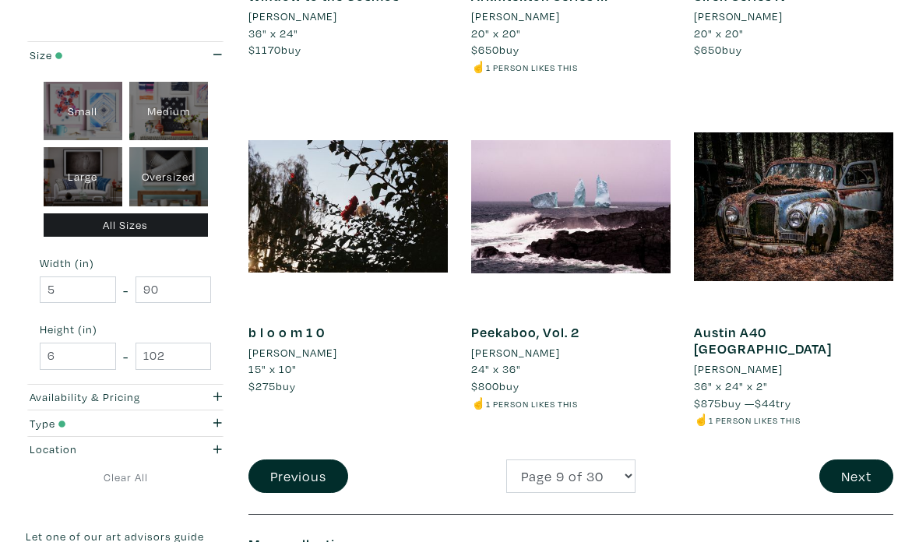
scroll to position [2734, 0]
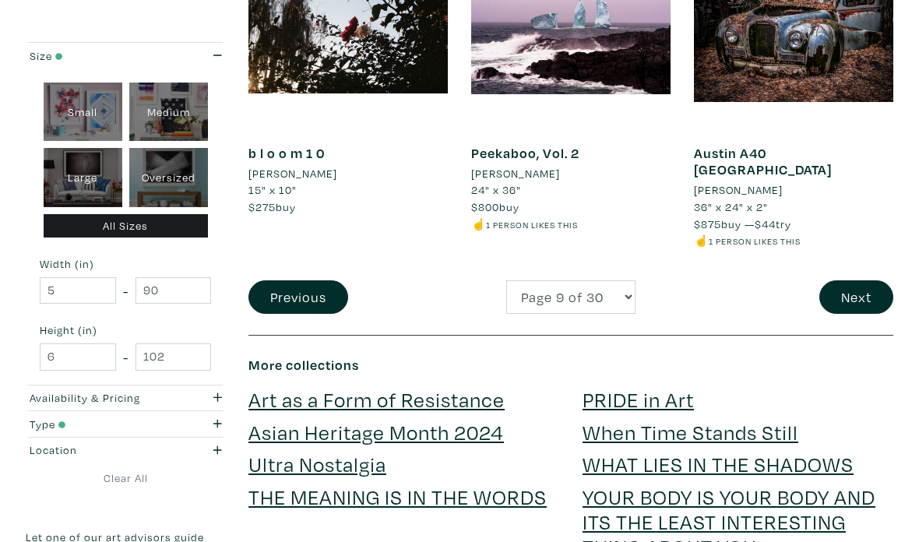
click at [869, 280] on button "Next" at bounding box center [856, 296] width 74 height 33
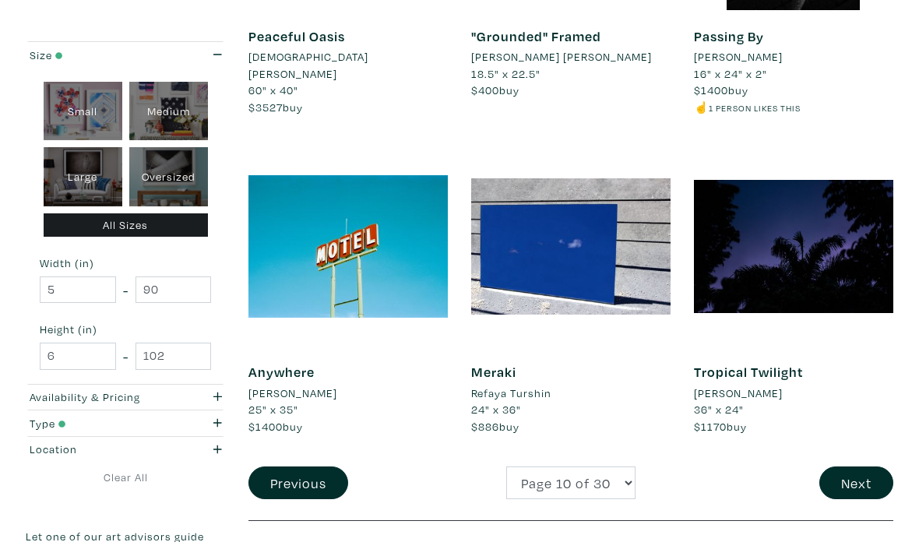
scroll to position [2573, 0]
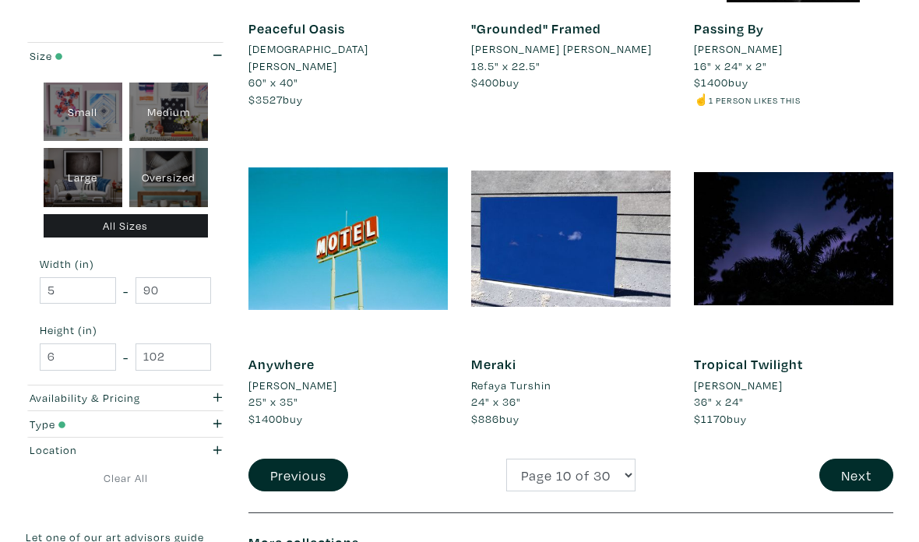
click at [865, 459] on button "Next" at bounding box center [856, 475] width 74 height 33
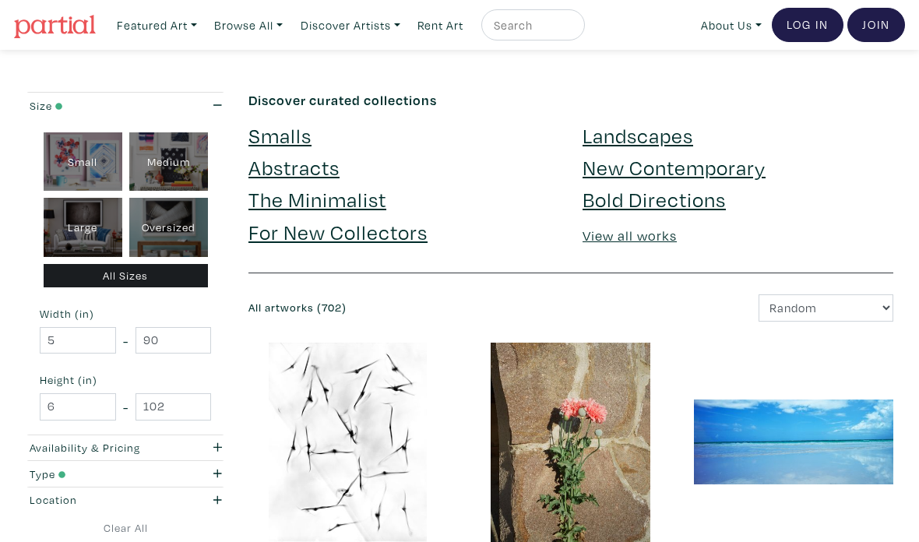
click at [204, 30] on link "Browse All" at bounding box center [157, 25] width 94 height 32
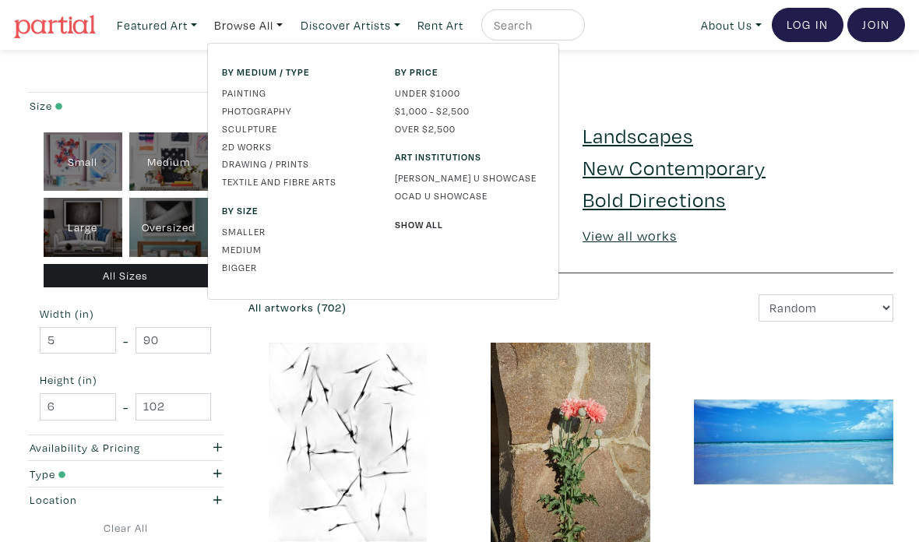
click at [267, 130] on link "Sculpture" at bounding box center [297, 129] width 150 height 14
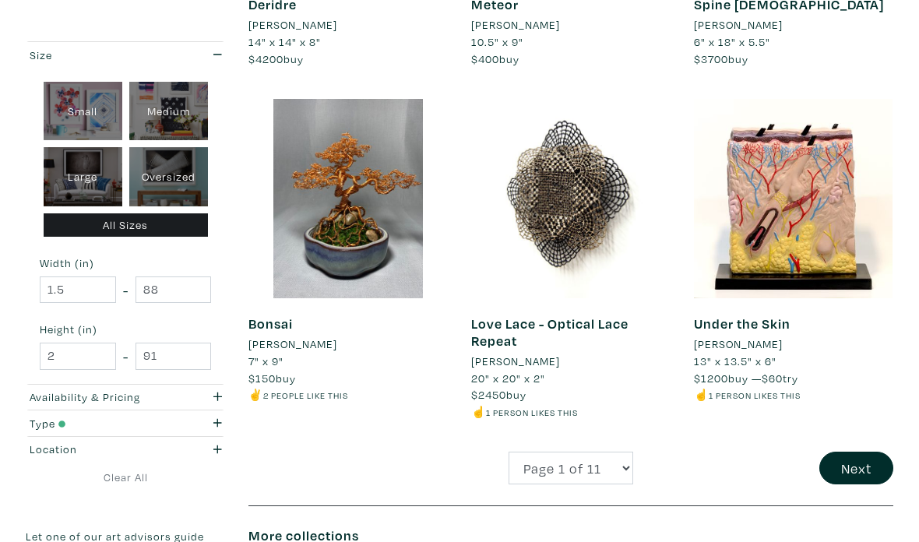
scroll to position [2580, 0]
click at [862, 453] on button "Next" at bounding box center [856, 468] width 74 height 33
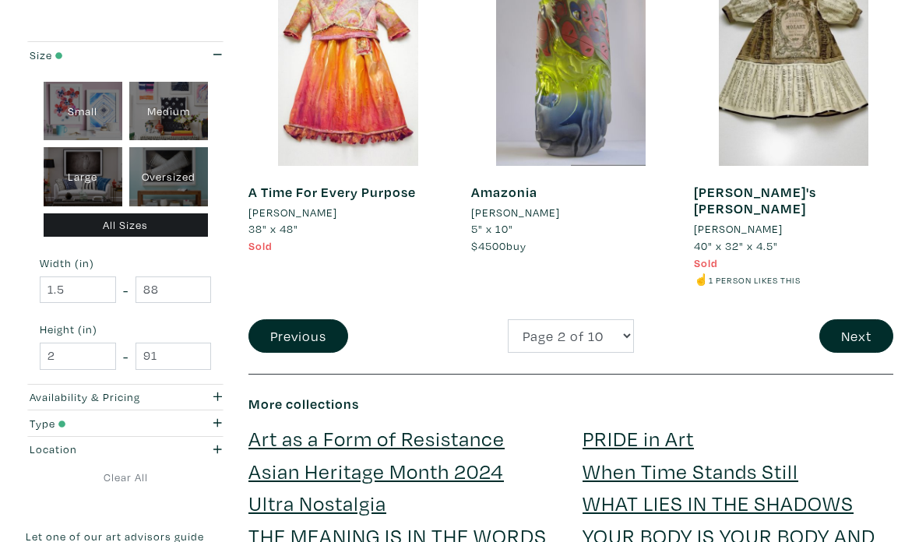
scroll to position [2695, 0]
click at [843, 319] on button "Next" at bounding box center [856, 335] width 74 height 33
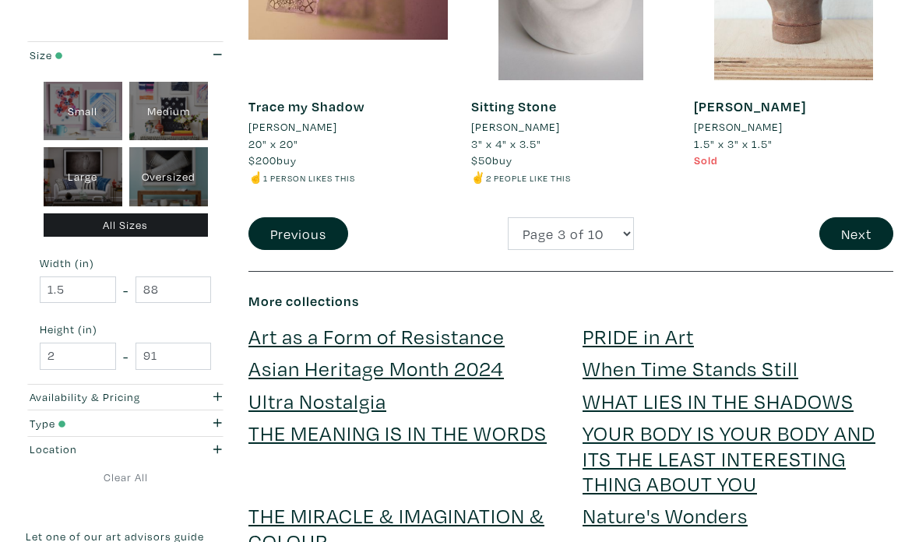
scroll to position [2814, 0]
click at [851, 217] on button "Next" at bounding box center [856, 233] width 74 height 33
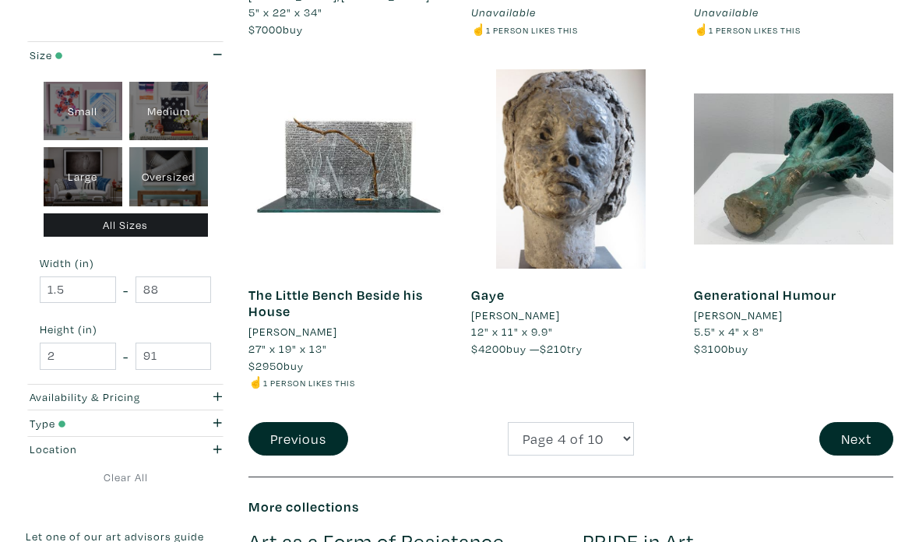
scroll to position [2618, 0]
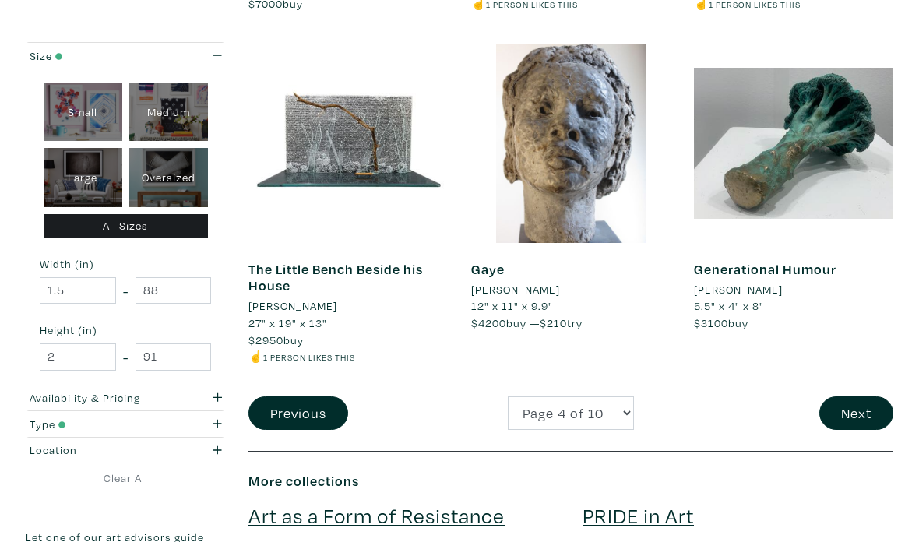
click at [853, 404] on button "Next" at bounding box center [856, 412] width 74 height 33
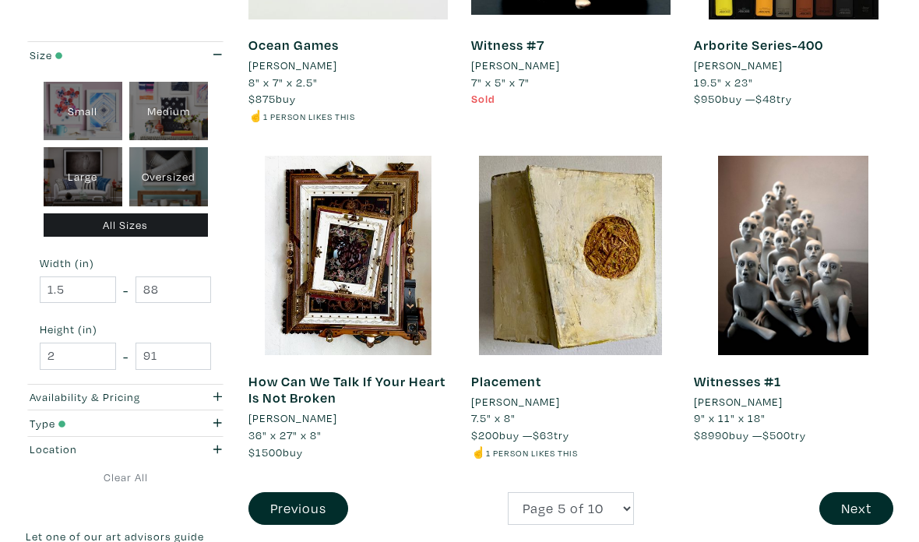
scroll to position [2506, 0]
click at [856, 492] on button "Next" at bounding box center [856, 508] width 74 height 33
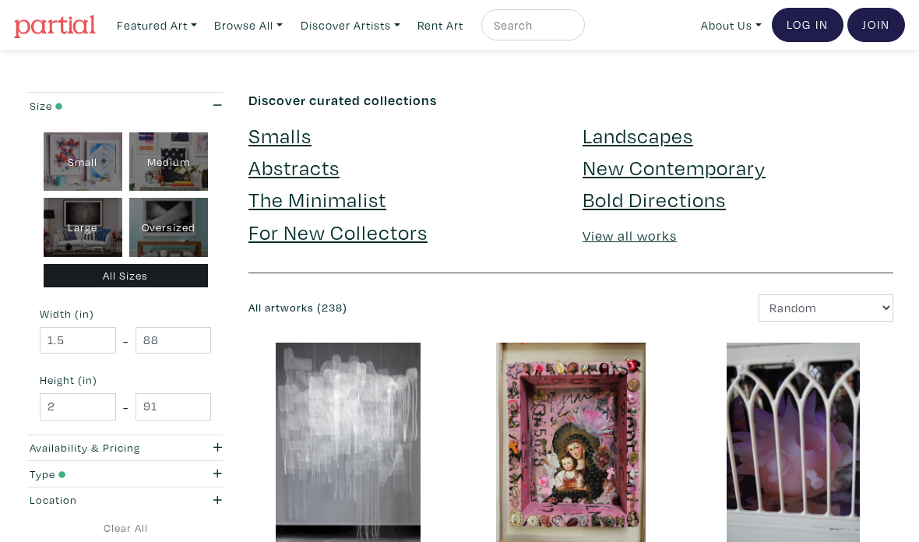
click at [204, 30] on link "Browse All" at bounding box center [157, 25] width 94 height 32
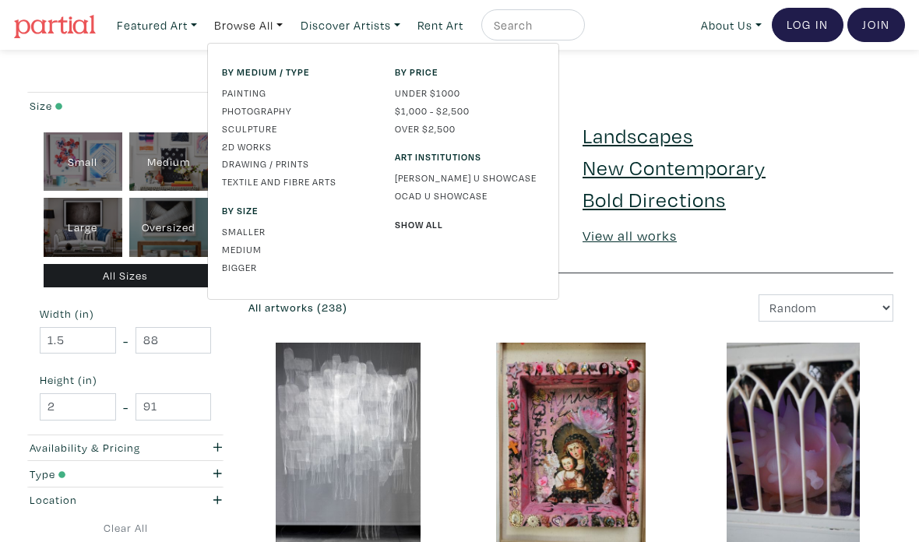
click at [273, 146] on link "2D works" at bounding box center [297, 146] width 150 height 14
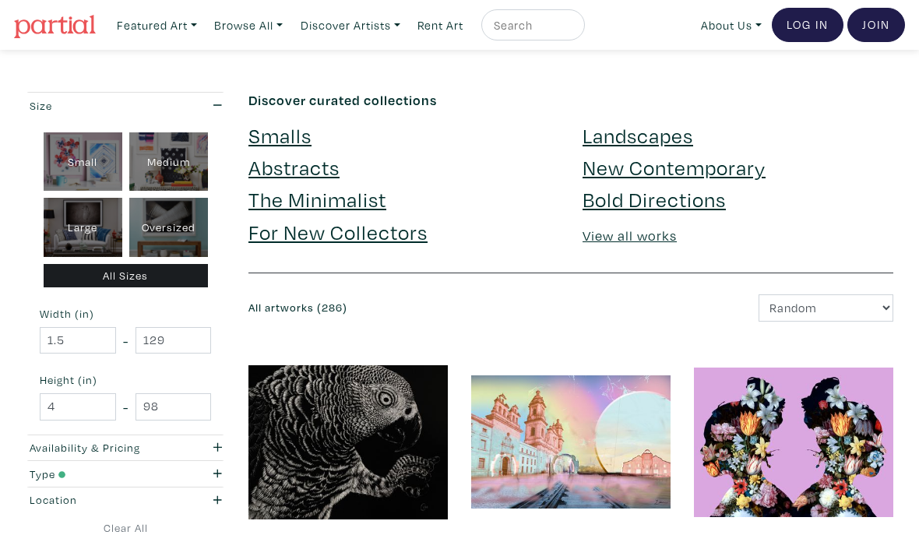
click at [542, 34] on input "text" at bounding box center [531, 25] width 78 height 19
type input "Nude"
click at [573, 30] on button "submit" at bounding box center [573, 30] width 0 height 0
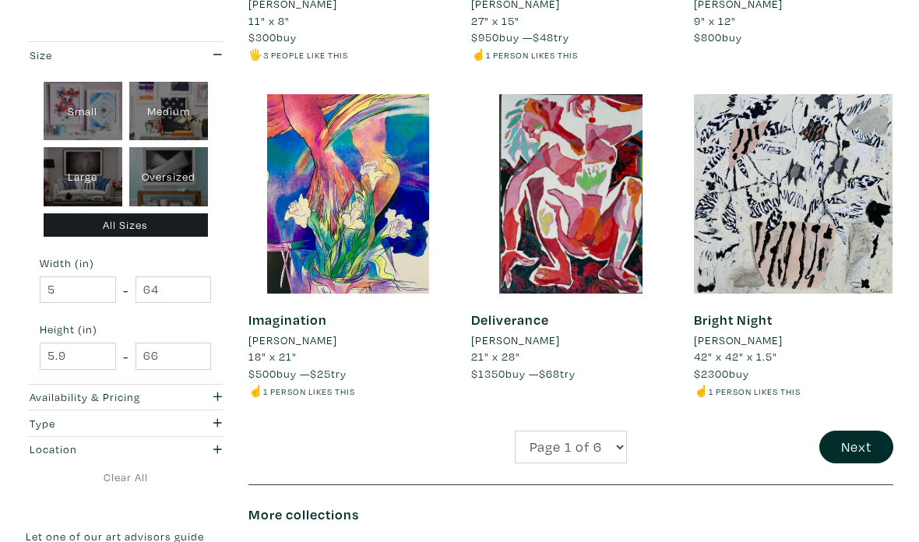
scroll to position [2569, 0]
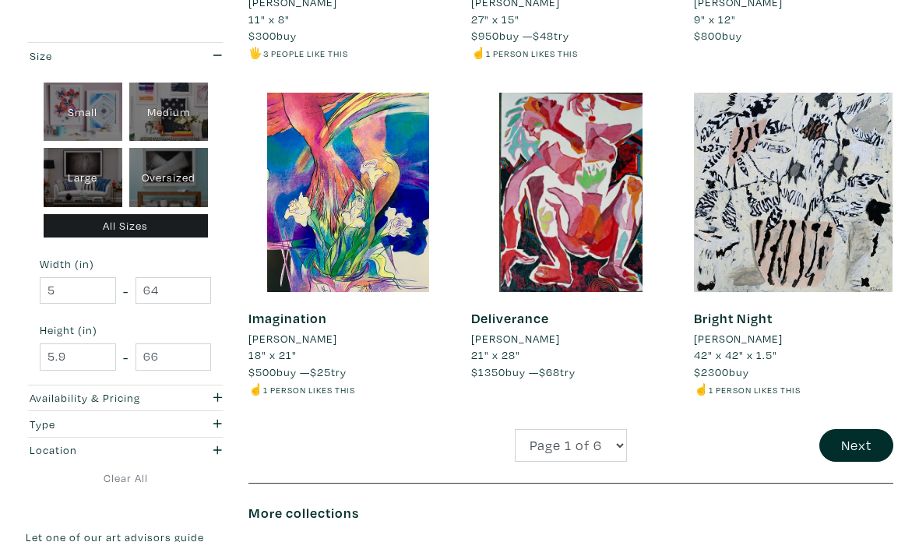
click at [851, 433] on button "Next" at bounding box center [856, 445] width 74 height 33
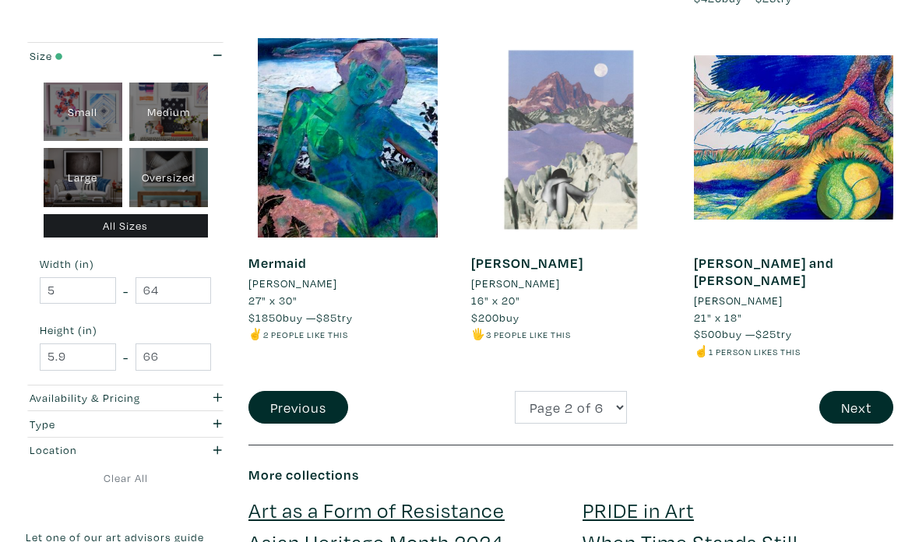
scroll to position [2680, 0]
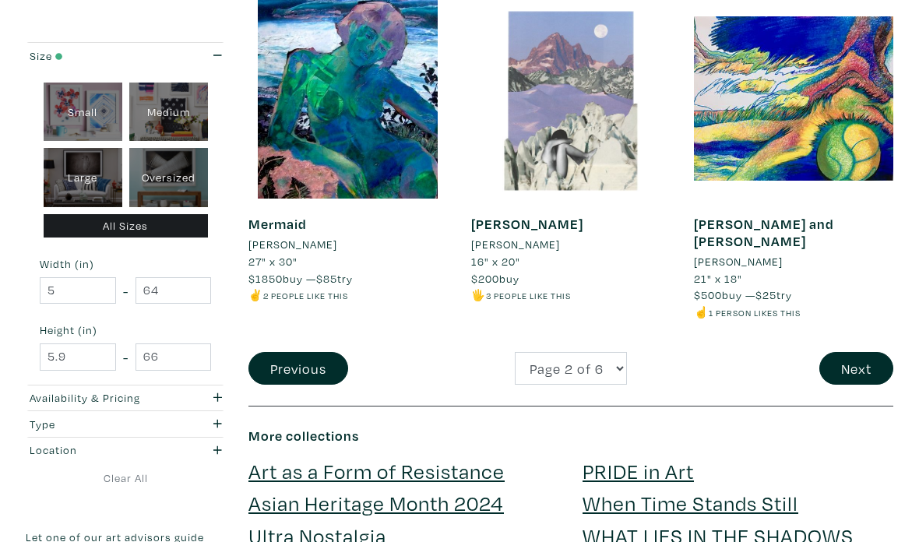
click at [864, 352] on button "Next" at bounding box center [856, 368] width 74 height 33
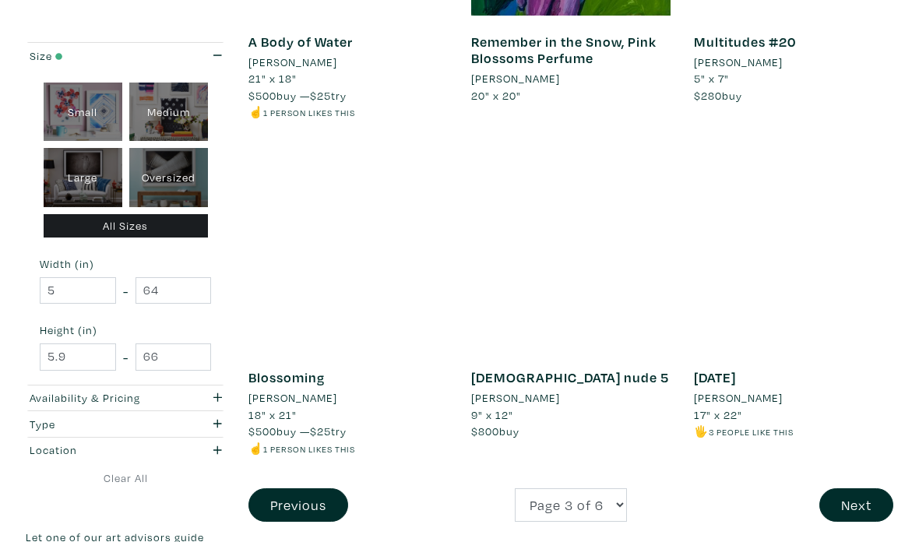
scroll to position [2575, 0]
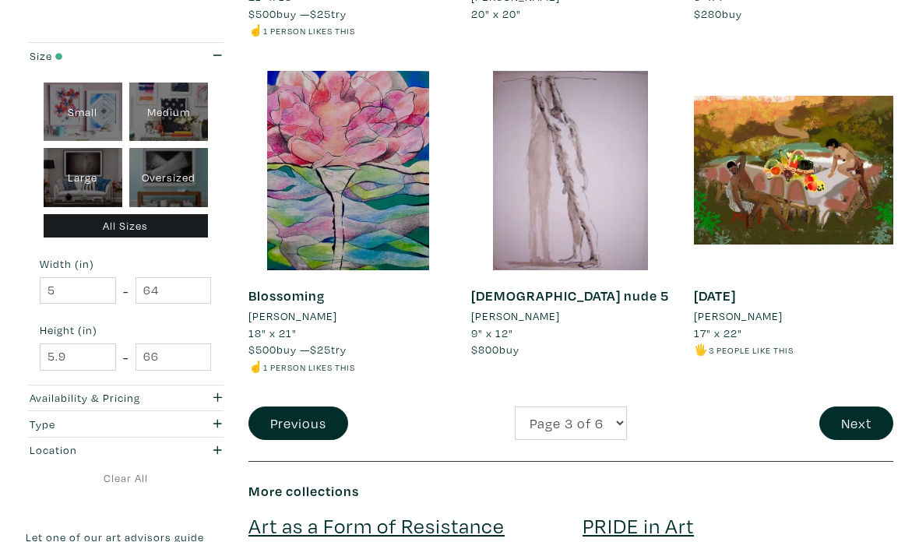
click at [851, 407] on button "Next" at bounding box center [856, 423] width 74 height 33
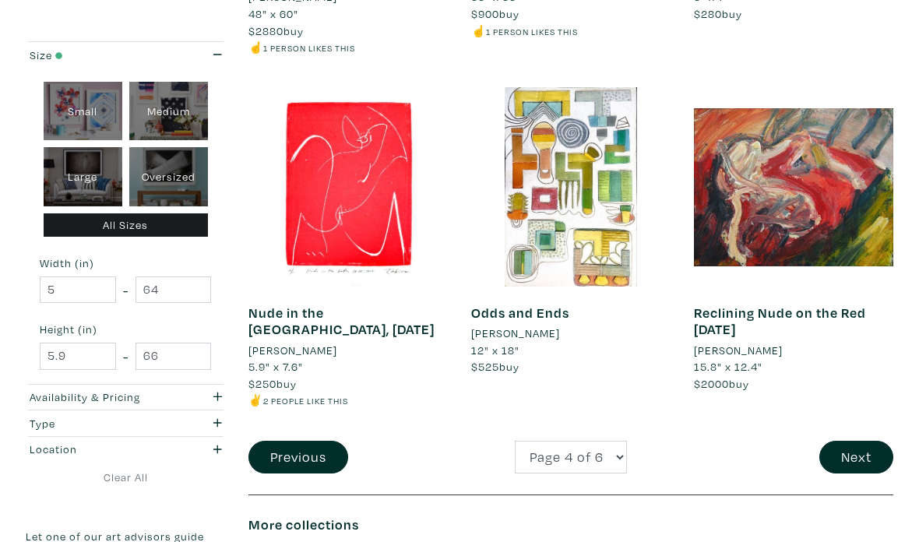
scroll to position [2608, 0]
click at [847, 441] on button "Next" at bounding box center [856, 457] width 74 height 33
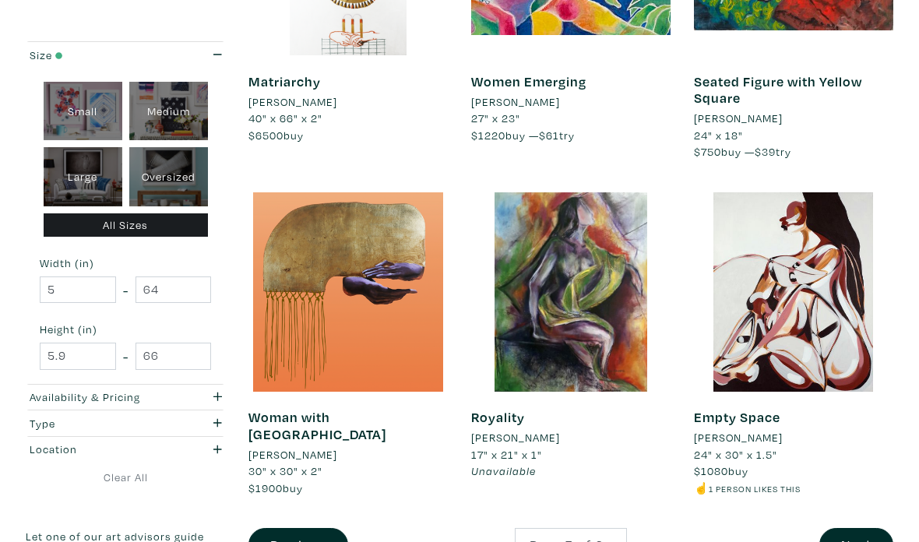
scroll to position [2537, 0]
click at [859, 484] on div "Empty Space Erin Shakespeare 24" x 30" x 1.5" $1080 buy ☝️ 1 person likes this …" at bounding box center [793, 360] width 223 height 337
click at [848, 528] on button "Next" at bounding box center [856, 544] width 74 height 33
